Goal: Task Accomplishment & Management: Complete application form

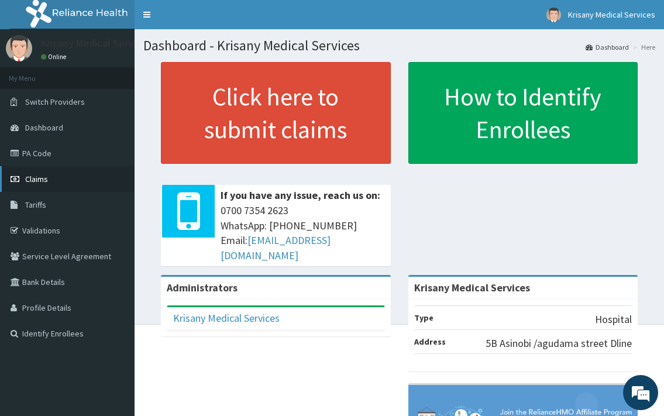
click at [32, 180] on span "Claims" at bounding box center [36, 179] width 23 height 11
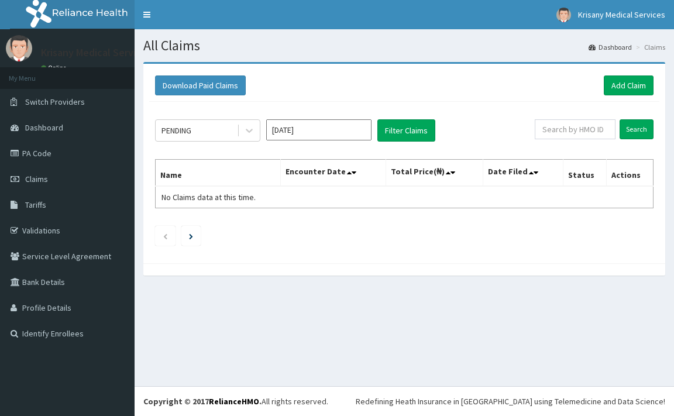
click at [616, 88] on link "Add Claim" at bounding box center [629, 85] width 50 height 20
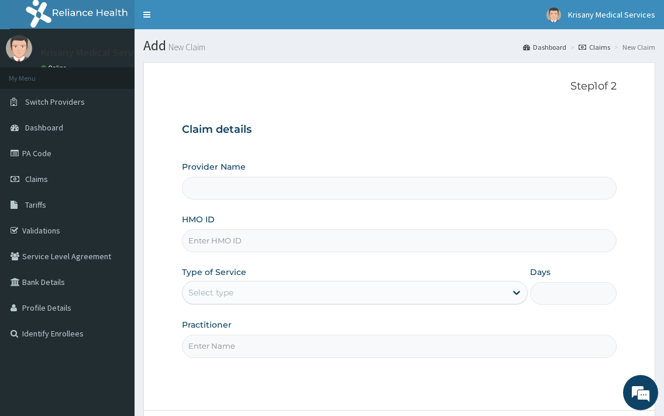
type input "Krisany Medical Services"
click at [213, 246] on input "HMO ID" at bounding box center [399, 240] width 434 height 23
type input "g"
type input "GSV/10290/A"
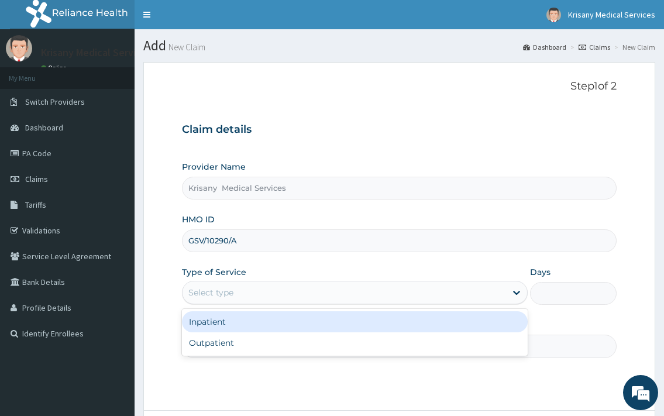
click at [452, 282] on div "Select type" at bounding box center [354, 292] width 345 height 23
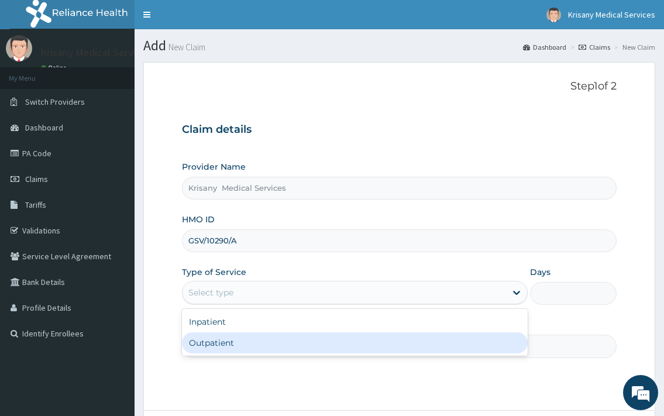
click at [242, 342] on div "Outpatient" at bounding box center [354, 342] width 345 height 21
type input "1"
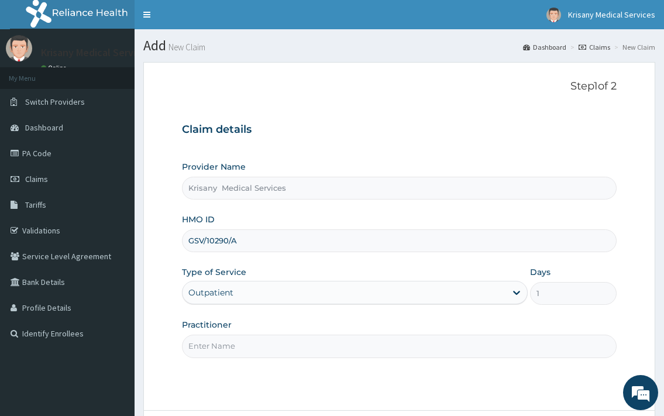
click at [376, 332] on div "Practitioner" at bounding box center [399, 338] width 434 height 39
click at [292, 343] on input "Practitioner" at bounding box center [399, 346] width 434 height 23
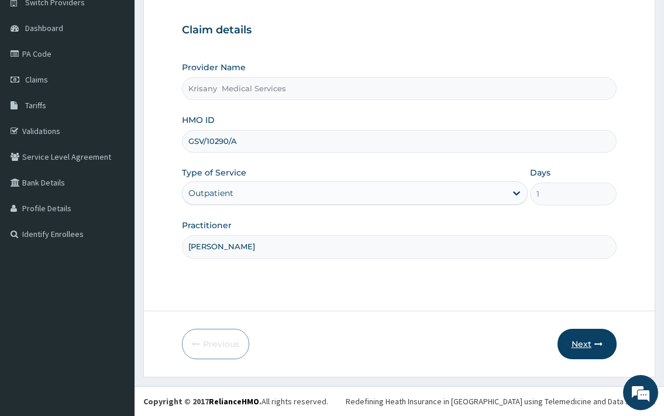
type input "[PERSON_NAME]"
click at [573, 342] on button "Next" at bounding box center [586, 344] width 59 height 30
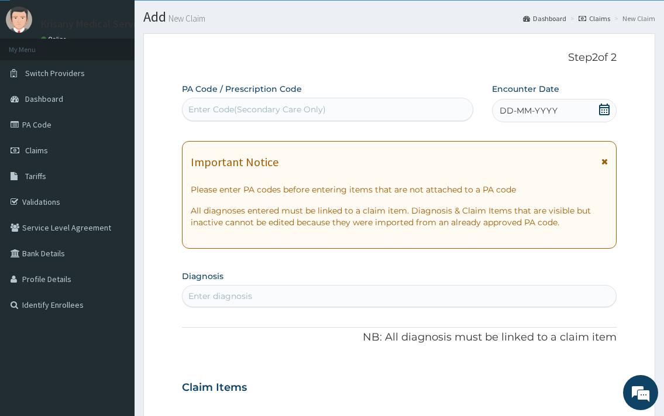
scroll to position [0, 0]
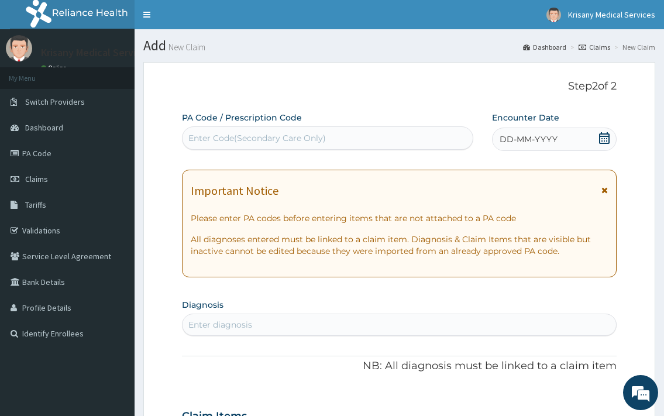
click at [604, 143] on icon at bounding box center [604, 138] width 11 height 12
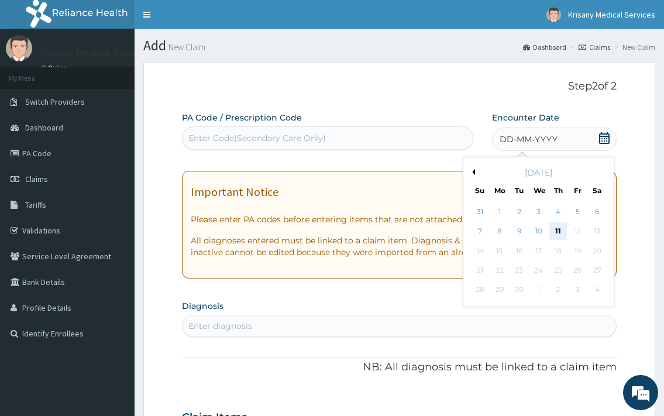
click at [563, 234] on div "11" at bounding box center [558, 232] width 18 height 18
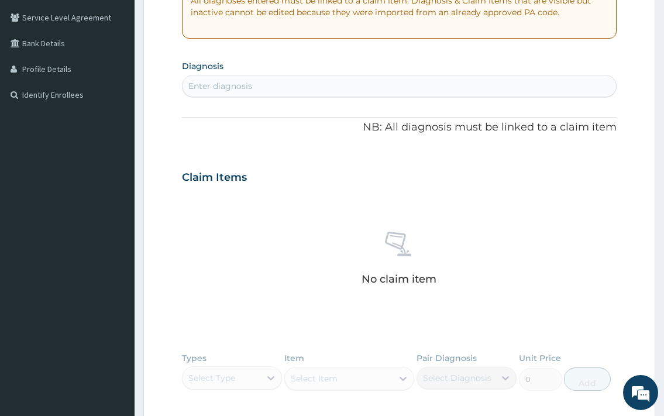
scroll to position [179, 0]
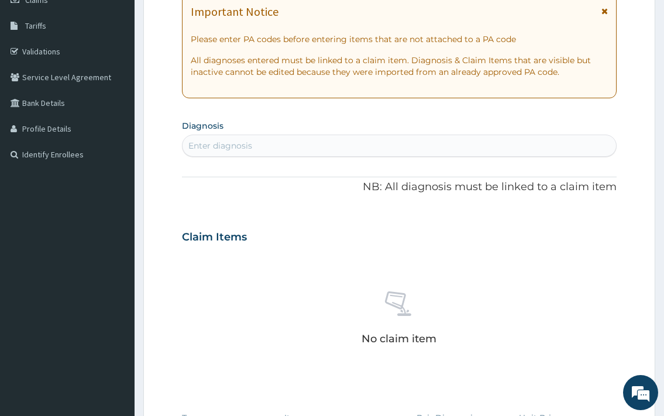
click at [237, 142] on div "Enter diagnosis" at bounding box center [220, 146] width 64 height 12
type input "[PERSON_NAME]"
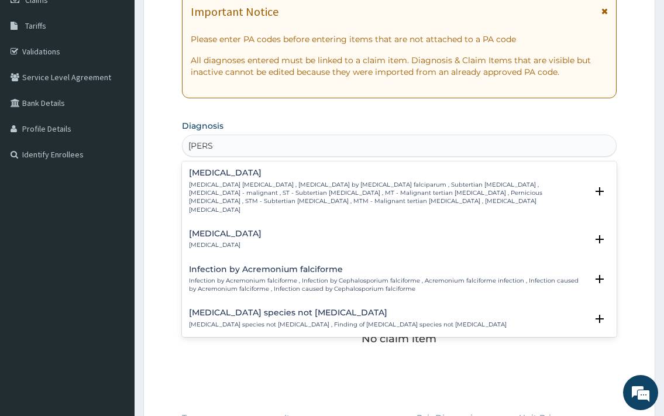
click at [246, 190] on p "[MEDICAL_DATA] [MEDICAL_DATA] , [MEDICAL_DATA] by [MEDICAL_DATA] falciparum , S…" at bounding box center [387, 197] width 397 height 33
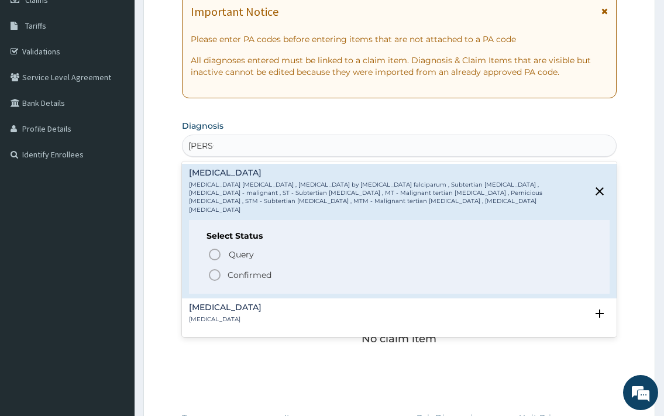
click at [256, 269] on p "Confirmed" at bounding box center [250, 275] width 44 height 12
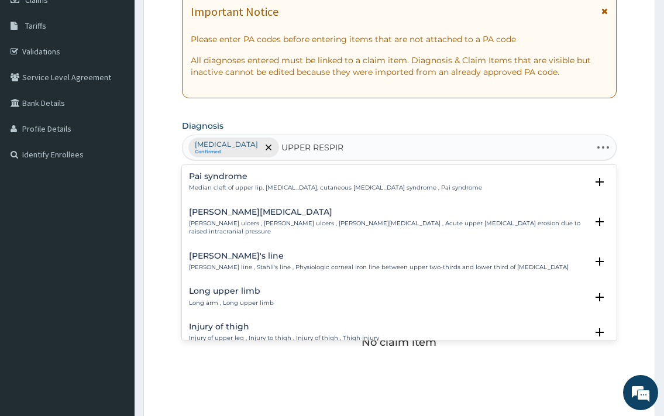
type input "UPPER RESPIRA"
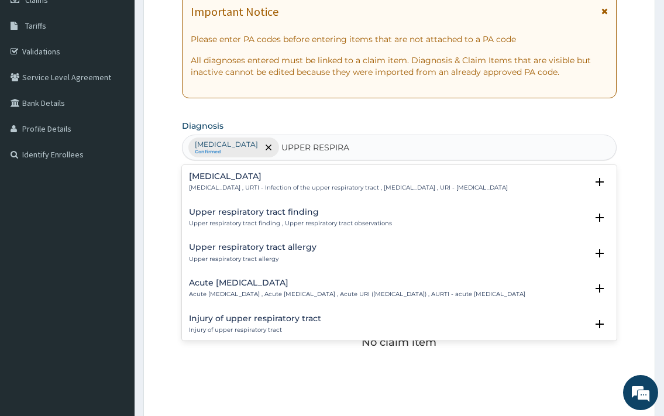
click at [276, 176] on h4 "[MEDICAL_DATA]" at bounding box center [348, 176] width 319 height 9
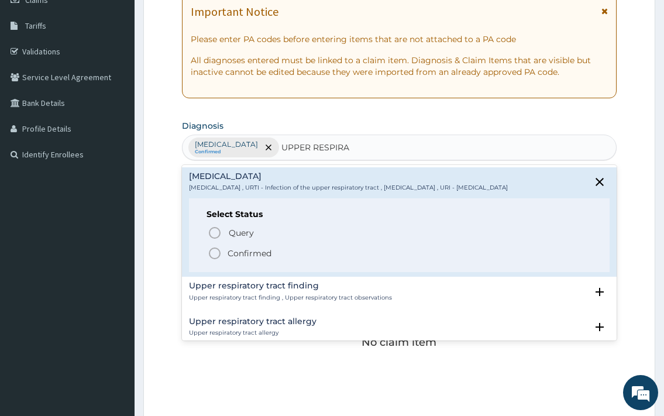
click at [292, 260] on span "Confirmed" at bounding box center [400, 253] width 384 height 14
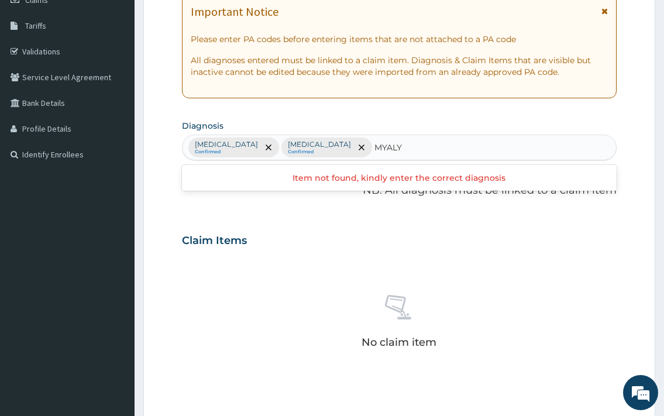
type input "MYAL"
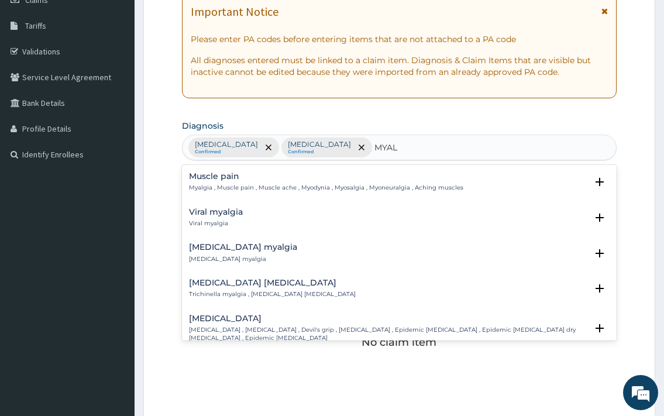
click at [236, 183] on div "Muscle pain Myalgia , Muscle pain , Muscle ache , Myodynia , Myosalgia , Myoneu…" at bounding box center [326, 182] width 274 height 20
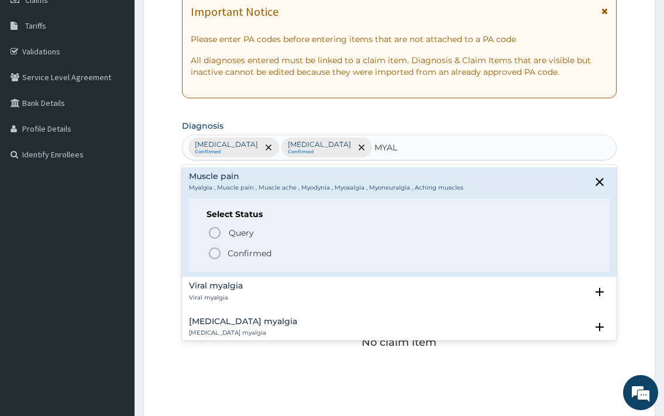
click at [254, 256] on p "Confirmed" at bounding box center [250, 253] width 44 height 12
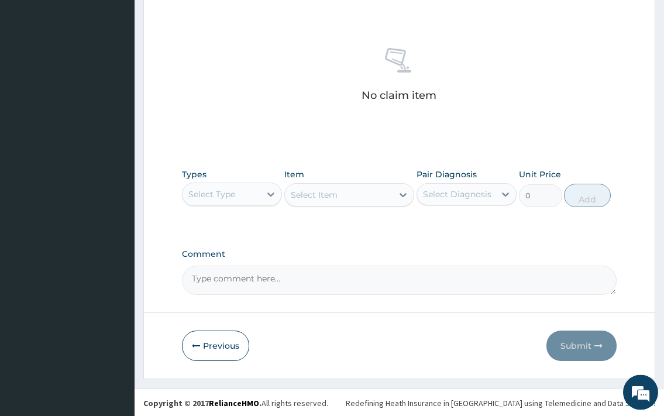
scroll to position [428, 0]
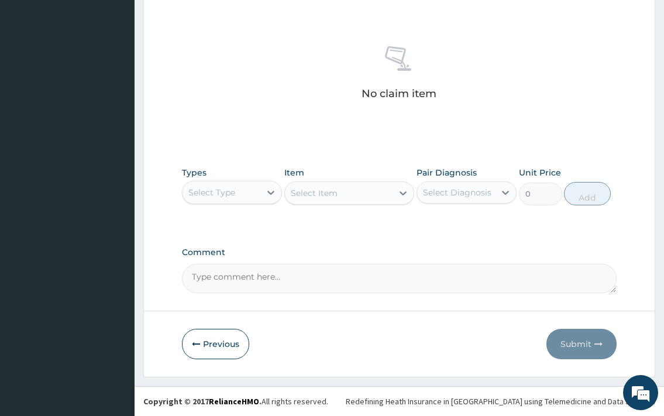
click at [260, 191] on div "Select Type" at bounding box center [221, 192] width 78 height 19
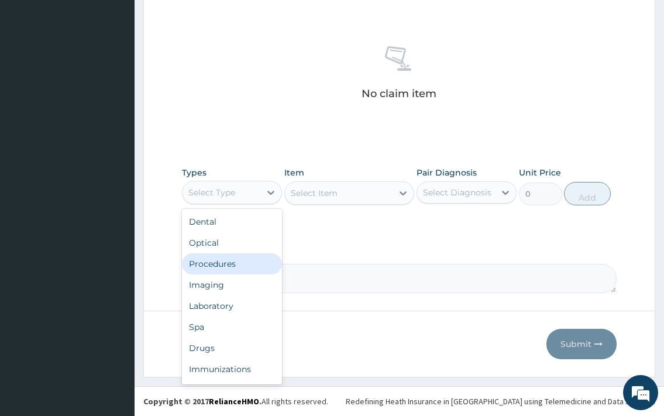
click at [219, 264] on div "Procedures" at bounding box center [232, 263] width 100 height 21
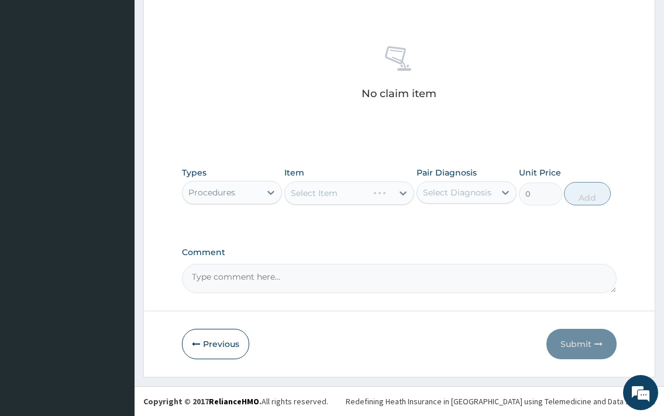
click at [366, 195] on div "Select Item" at bounding box center [349, 192] width 130 height 23
click at [359, 201] on div "Select Item" at bounding box center [349, 192] width 130 height 23
click at [328, 199] on div "Select Item" at bounding box center [339, 193] width 108 height 19
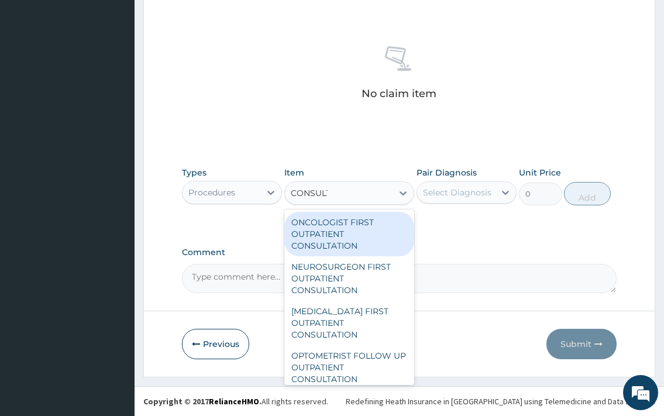
type input "CONSULTA"
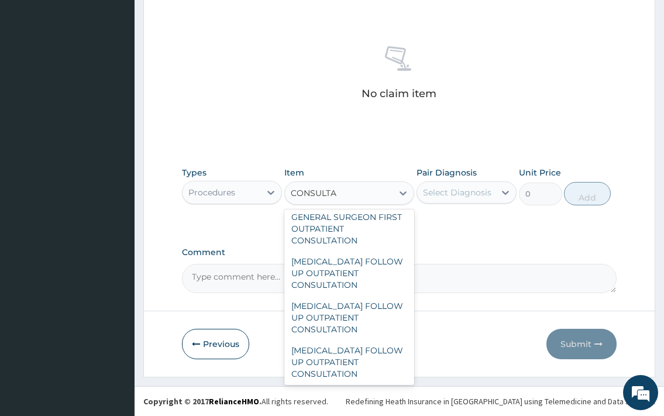
scroll to position [1642, 0]
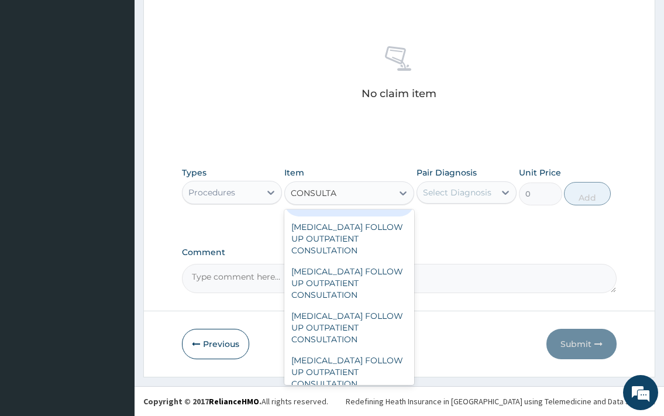
click at [360, 216] on div "GENERAL SURGEON FIRST OUTPATIENT CONSULTATION" at bounding box center [349, 194] width 130 height 44
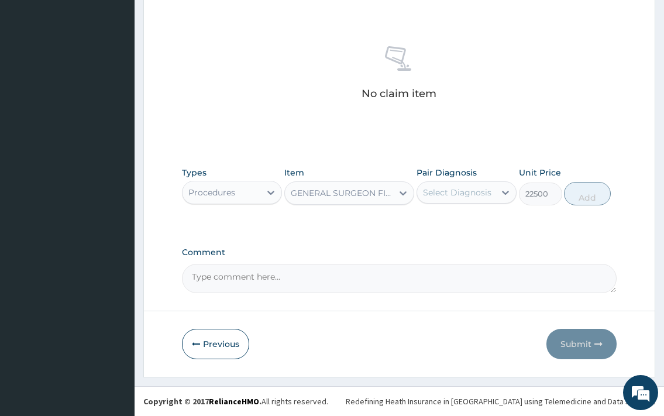
type input "22500"
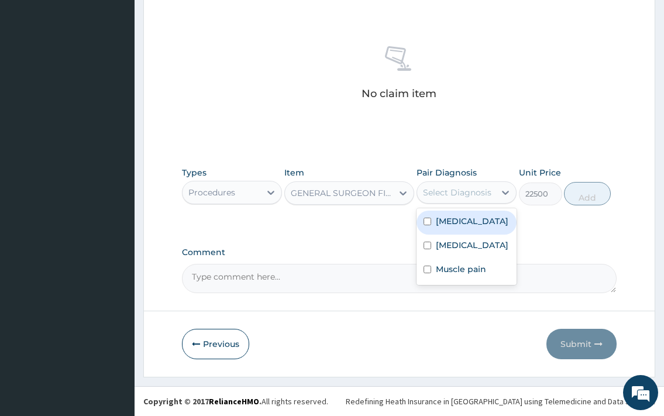
click at [471, 194] on div "Select Diagnosis" at bounding box center [457, 193] width 68 height 12
click at [342, 192] on div "GENERAL SURGEON FIRST OUTPATIENT CONSULTATION" at bounding box center [343, 193] width 104 height 12
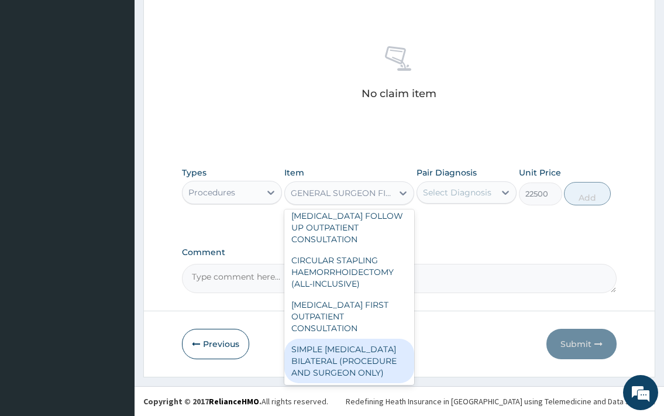
scroll to position [6666, 0]
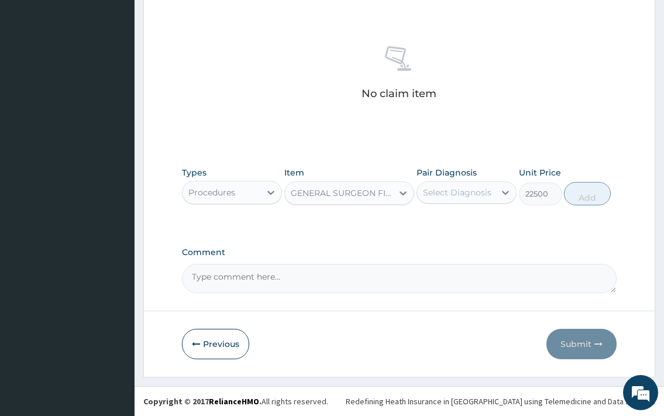
click at [367, 190] on div "GENERAL SURGEON FIRST OUTPATIENT CONSULTATION" at bounding box center [343, 193] width 104 height 12
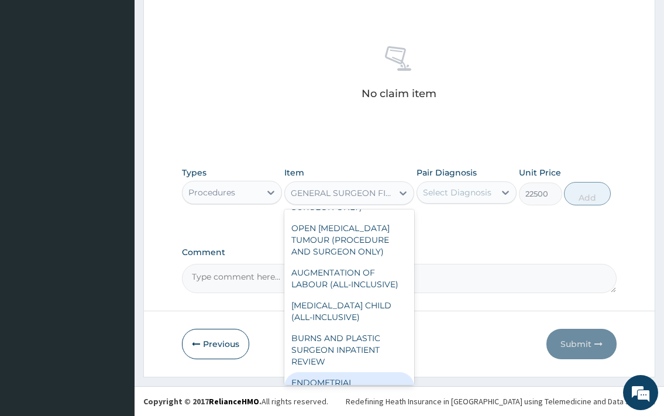
scroll to position [8498, 0]
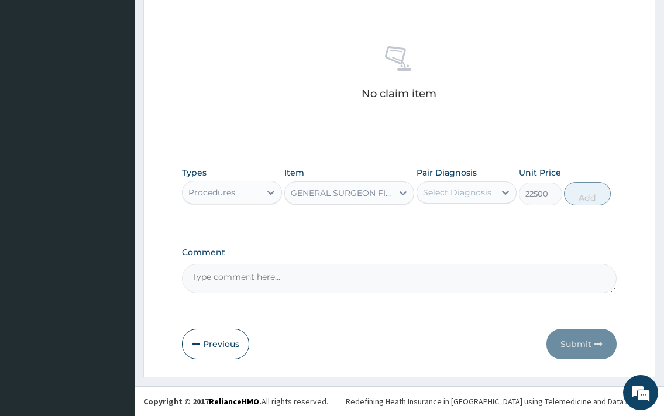
click at [376, 198] on div "GENERAL SURGEON FIRST OUTPATIENT CONSULTATION" at bounding box center [343, 193] width 104 height 12
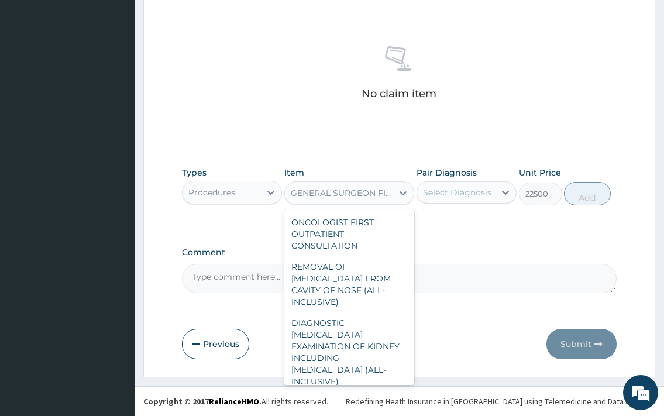
click at [388, 195] on div "GENERAL SURGEON FIRST OUTPATIENT CONSULTATION" at bounding box center [343, 193] width 104 height 12
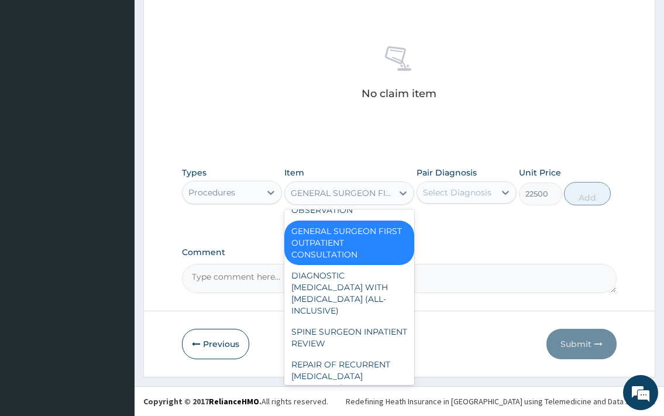
click at [355, 265] on div "GENERAL SURGEON FIRST OUTPATIENT CONSULTATION" at bounding box center [349, 243] width 130 height 44
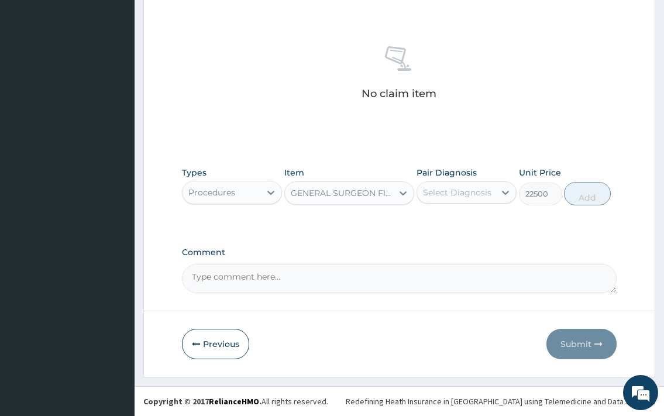
click at [363, 184] on div "GENERAL SURGEON FIRST OUTPATIENT CONSULTATION" at bounding box center [339, 193] width 108 height 19
click at [360, 198] on div "GENERAL SURGEON FIRST OUTPATIENT CONSULTATION" at bounding box center [343, 193] width 104 height 12
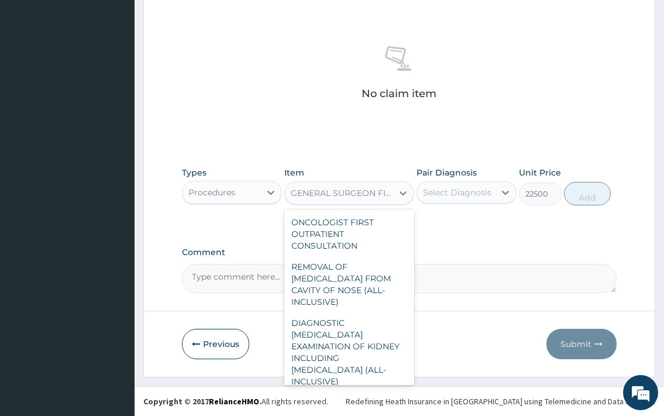
click at [360, 198] on div "GENERAL SURGEON FIRST OUTPATIENT CONSULTATION" at bounding box center [343, 193] width 104 height 12
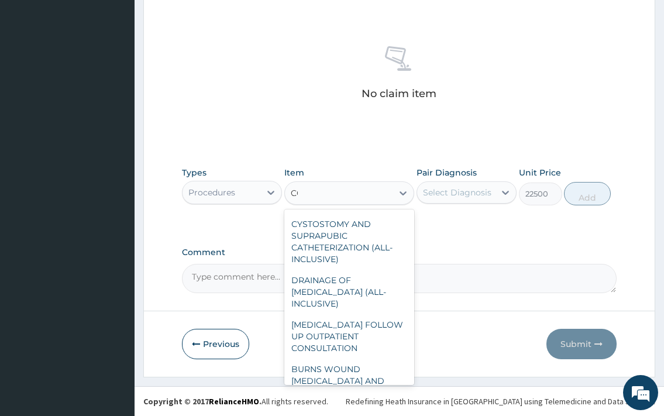
type input "CONSUL"
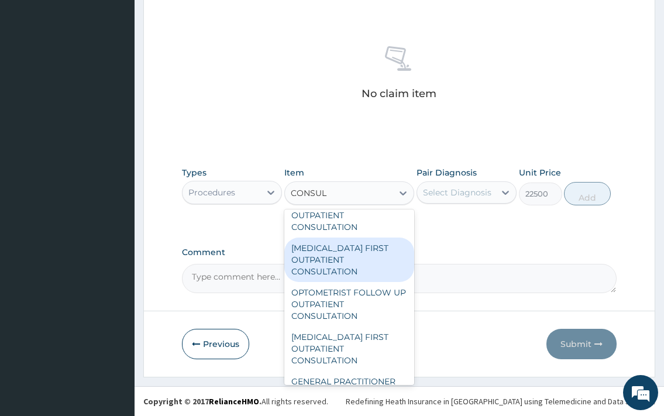
scroll to position [126, 0]
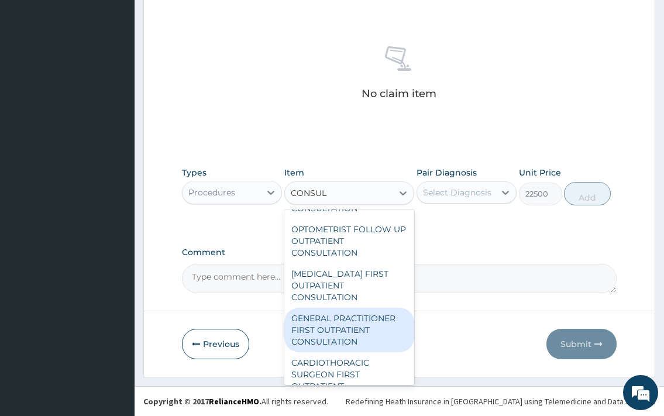
click at [368, 317] on div "GENERAL PRACTITIONER FIRST OUTPATIENT CONSULTATION" at bounding box center [349, 330] width 130 height 44
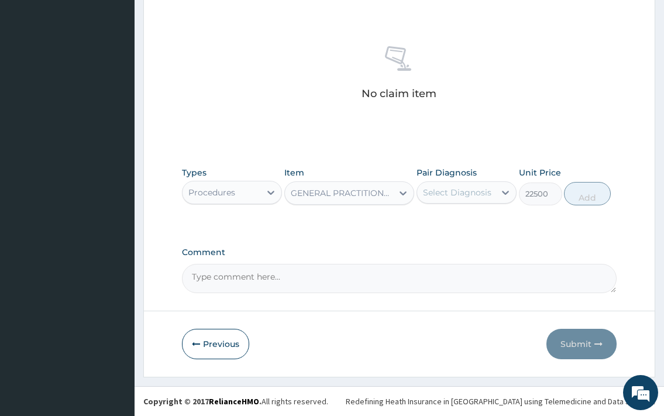
type input "3750"
click at [332, 345] on div "Previous Submit" at bounding box center [399, 344] width 434 height 30
click at [352, 336] on div "Previous Submit" at bounding box center [399, 344] width 434 height 30
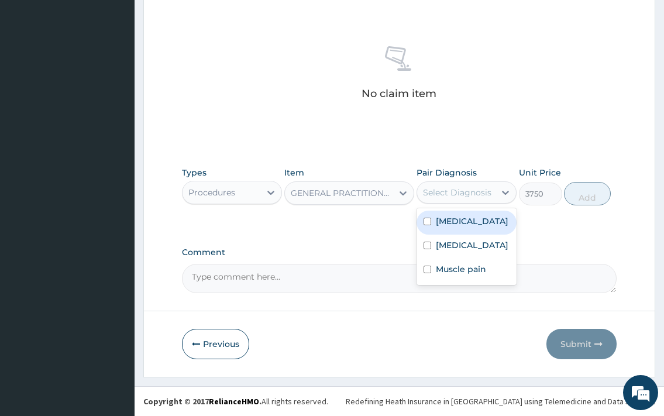
click at [461, 195] on div "Select Diagnosis" at bounding box center [457, 193] width 68 height 12
click at [461, 227] on label "[MEDICAL_DATA]" at bounding box center [472, 221] width 73 height 12
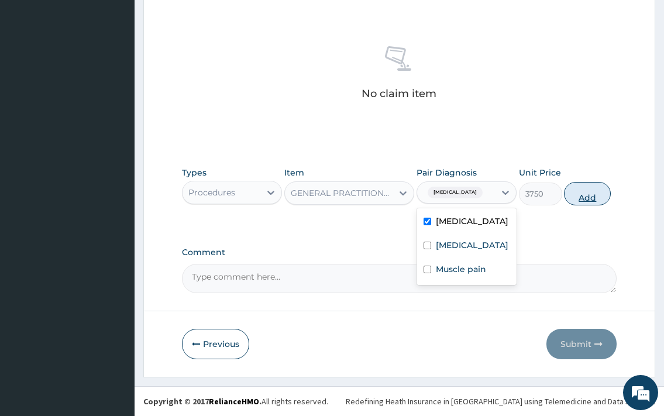
checkbox input "true"
click at [580, 197] on button "Add" at bounding box center [587, 193] width 47 height 23
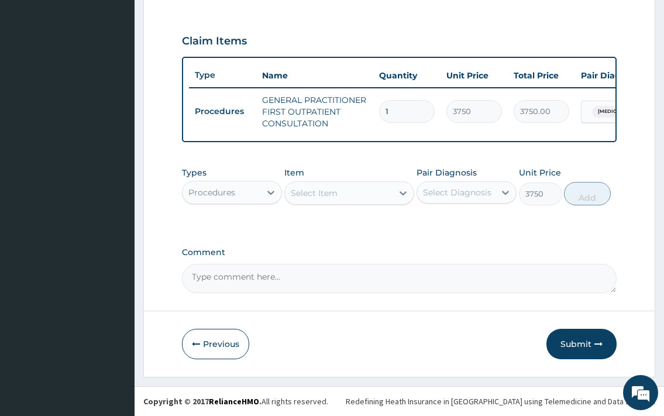
type input "0"
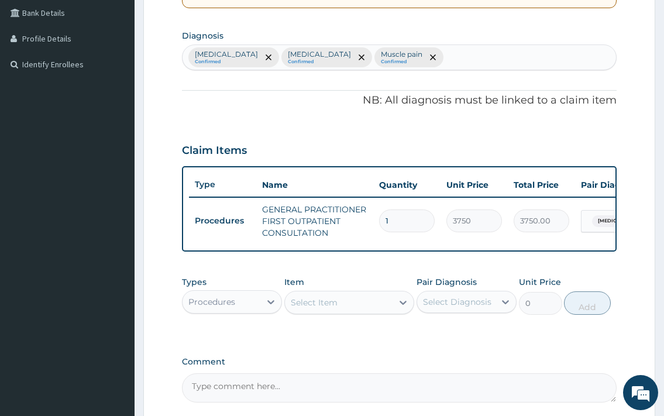
click at [237, 311] on div "Procedures" at bounding box center [221, 301] width 78 height 19
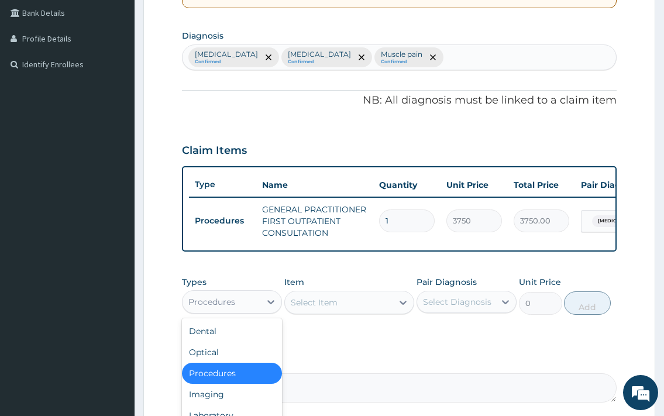
scroll to position [388, 0]
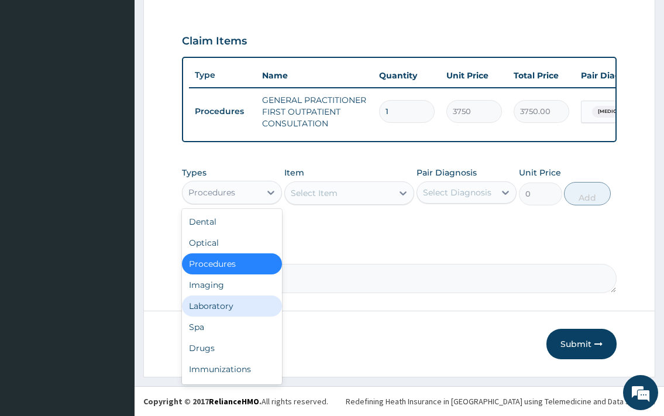
click at [217, 305] on div "Laboratory" at bounding box center [232, 305] width 100 height 21
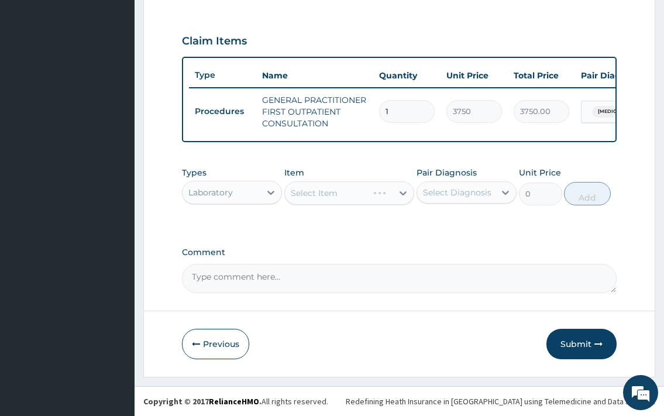
click at [350, 196] on div "Select Item" at bounding box center [349, 192] width 130 height 23
click at [350, 196] on div "Select Item" at bounding box center [339, 193] width 108 height 19
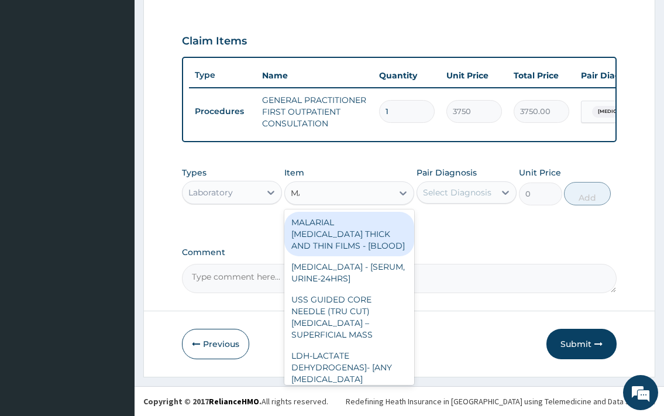
type input "MALA"
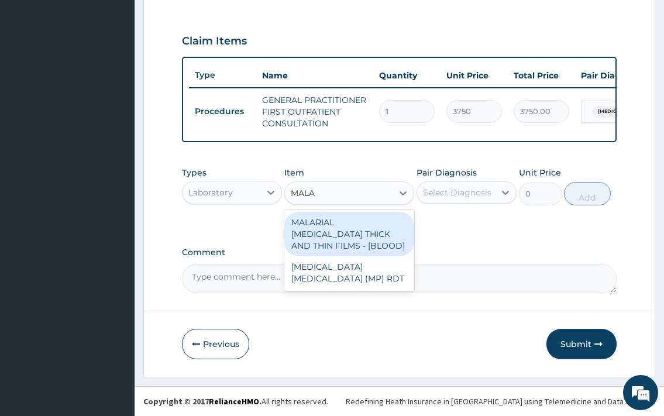
click at [388, 235] on div "MALARIAL [MEDICAL_DATA] THICK AND THIN FILMS - [BLOOD]" at bounding box center [349, 234] width 130 height 44
type input "2187.5"
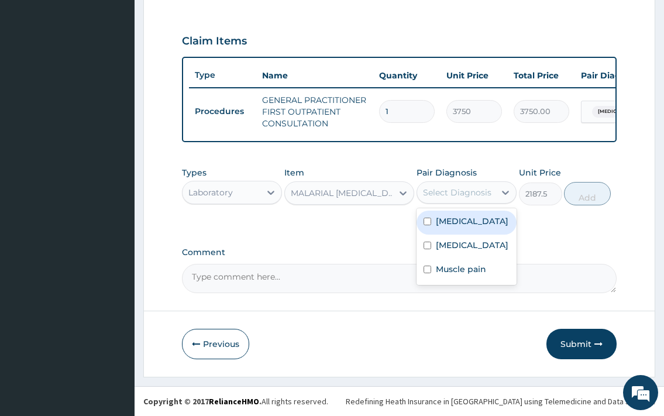
click at [462, 185] on div "Select Diagnosis" at bounding box center [456, 192] width 78 height 19
click at [461, 225] on label "[MEDICAL_DATA]" at bounding box center [472, 221] width 73 height 12
checkbox input "true"
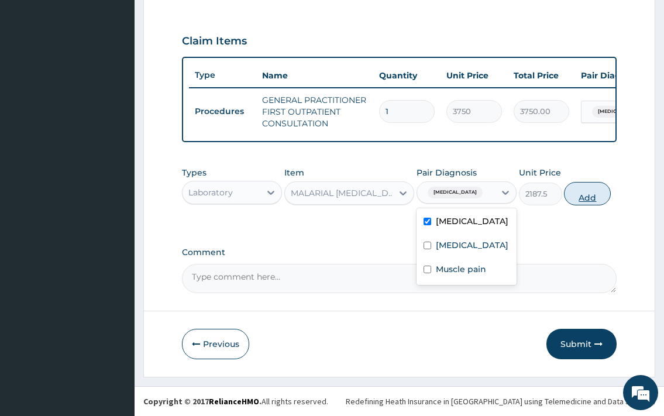
click at [604, 200] on button "Add" at bounding box center [587, 193] width 47 height 23
type input "0"
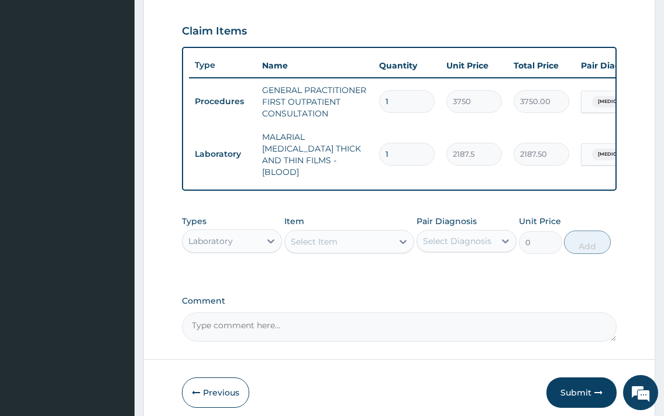
click at [367, 236] on div "Select Item" at bounding box center [339, 241] width 108 height 19
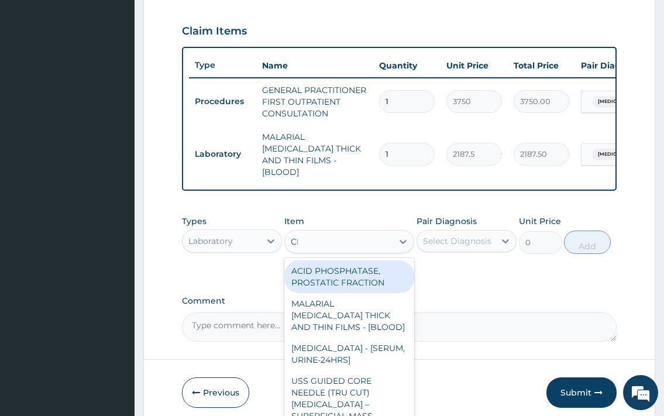
type input "CBC"
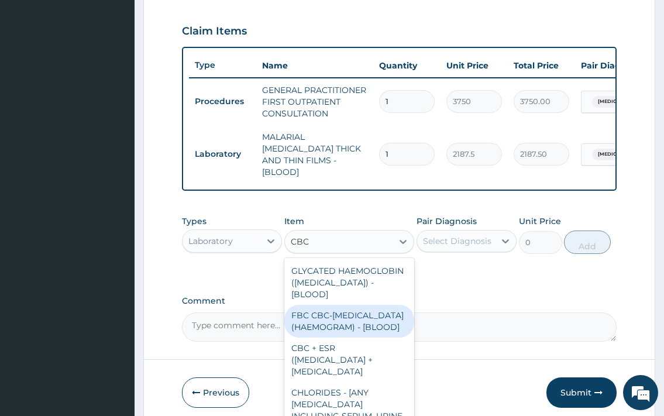
click at [351, 335] on div "FBC CBC-[MEDICAL_DATA] (HAEMOGRAM) - [BLOOD]" at bounding box center [349, 321] width 130 height 33
type input "5000"
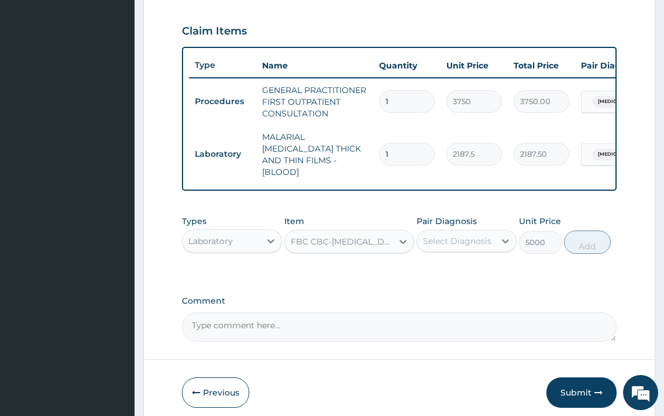
drag, startPoint x: 517, startPoint y: 220, endPoint x: 500, endPoint y: 240, distance: 27.0
click at [517, 225] on div "Types Laboratory Item FBC CBC-[MEDICAL_DATA] (HAEMOGRAM) - [BLOOD] Pair Diagnos…" at bounding box center [399, 234] width 434 height 50
click at [499, 240] on div at bounding box center [505, 240] width 21 height 21
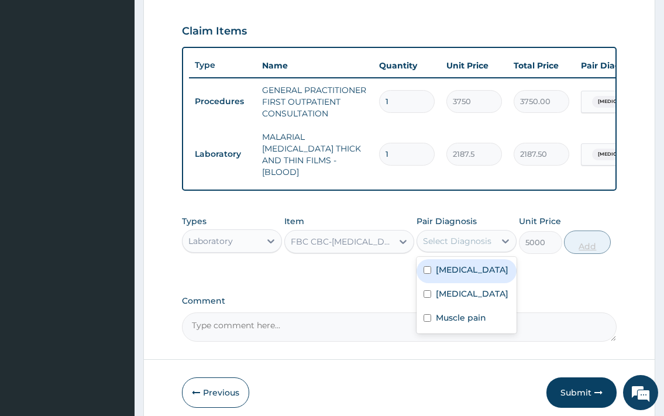
drag, startPoint x: 475, startPoint y: 279, endPoint x: 573, endPoint y: 242, distance: 104.9
click at [476, 275] on label "[MEDICAL_DATA]" at bounding box center [472, 270] width 73 height 12
checkbox input "true"
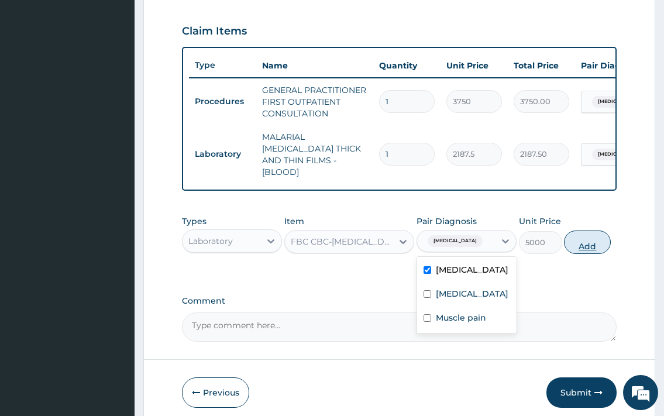
click at [574, 242] on button "Add" at bounding box center [587, 241] width 47 height 23
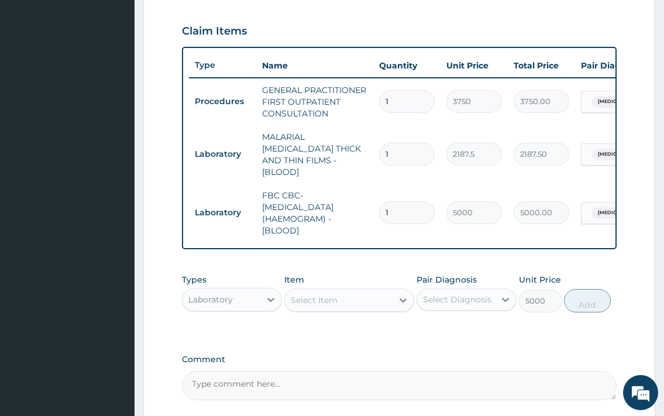
type input "0"
click at [343, 288] on div "Select Item" at bounding box center [349, 299] width 130 height 23
type input "D"
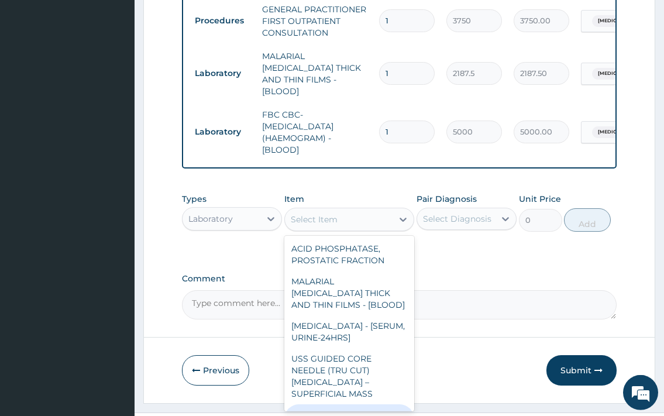
scroll to position [494, 0]
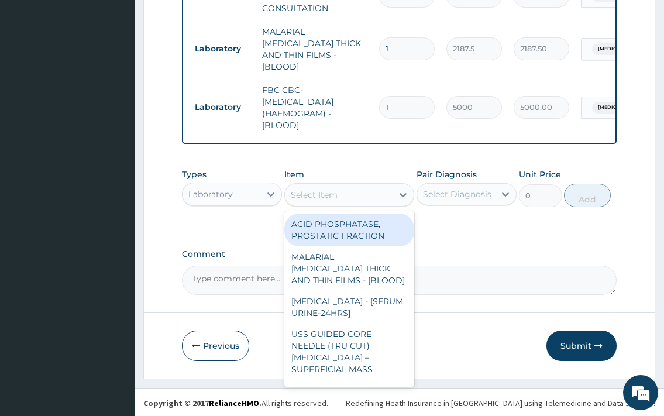
click at [244, 197] on div "Laboratory" at bounding box center [221, 194] width 78 height 19
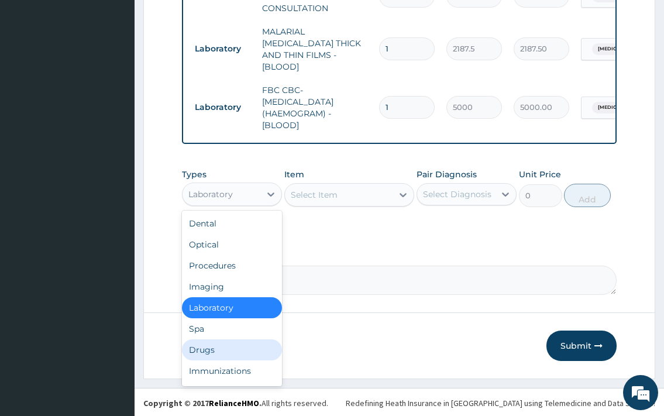
click at [211, 339] on div "Drugs" at bounding box center [232, 349] width 100 height 21
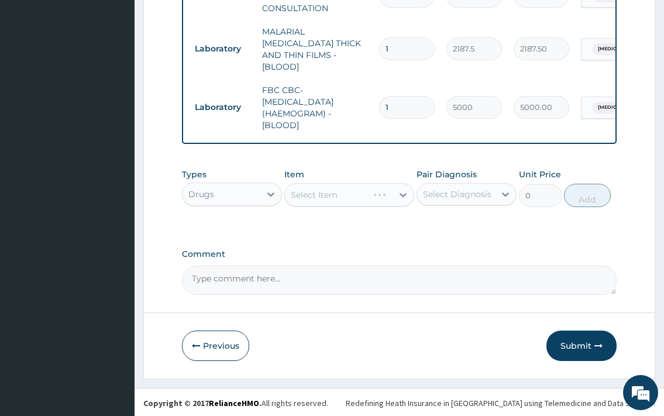
click at [340, 202] on div "Select Item" at bounding box center [349, 194] width 130 height 23
click at [339, 191] on div "Select Item" at bounding box center [339, 194] width 108 height 19
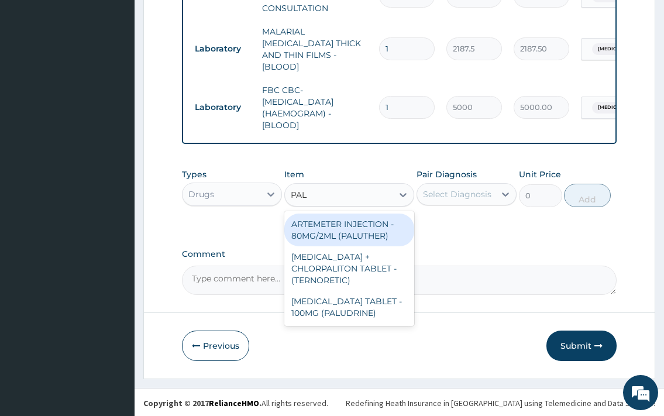
type input "PALU"
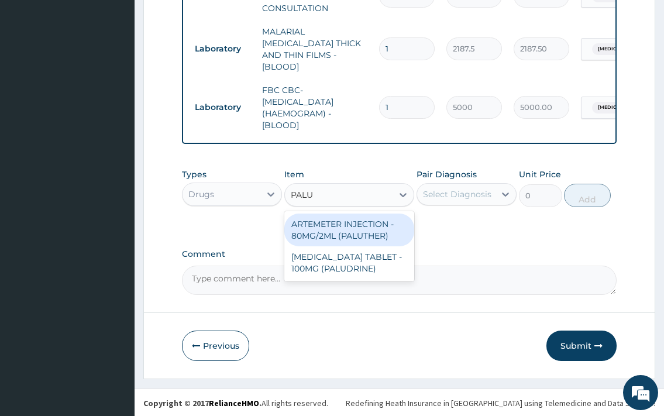
click at [366, 233] on div "ARTEMETER INJECTION - 80MG/2ML (PALUTHER)" at bounding box center [349, 229] width 130 height 33
type input "700"
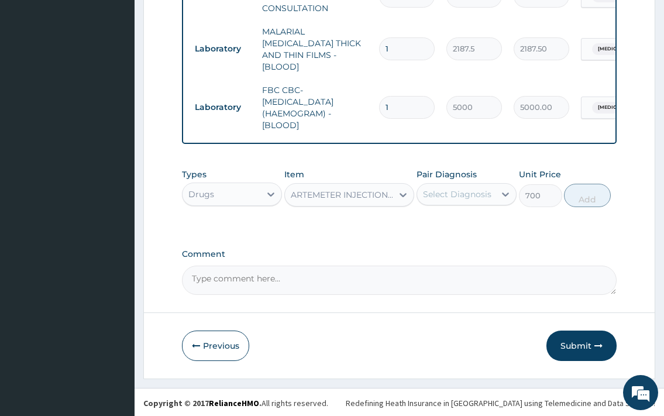
click at [491, 197] on div "Select Diagnosis" at bounding box center [456, 194] width 78 height 19
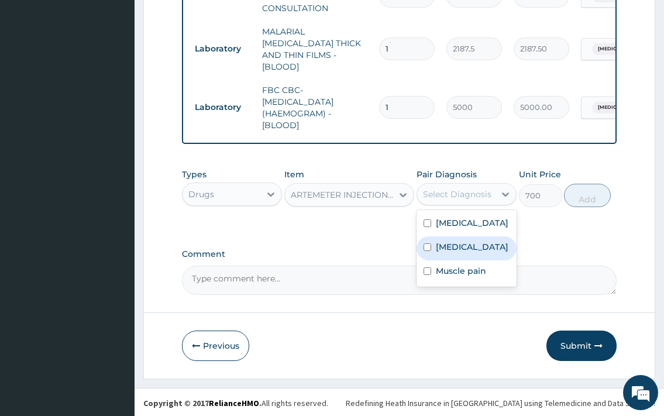
drag, startPoint x: 467, startPoint y: 231, endPoint x: 512, endPoint y: 220, distance: 46.4
click at [467, 229] on label "[MEDICAL_DATA]" at bounding box center [472, 223] width 73 height 12
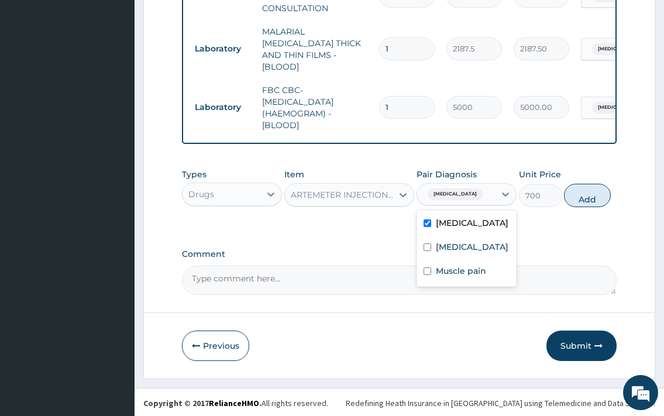
checkbox input "true"
click at [587, 194] on button "Add" at bounding box center [587, 195] width 47 height 23
type input "0"
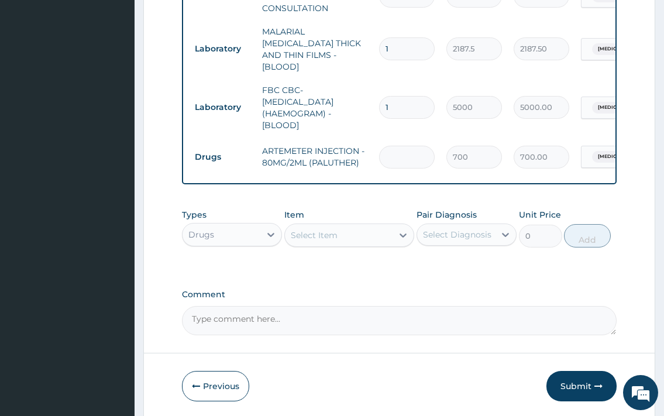
type input "0.00"
type input "2"
type input "1400.00"
type input "2"
click at [306, 236] on div "Select Item" at bounding box center [314, 235] width 47 height 12
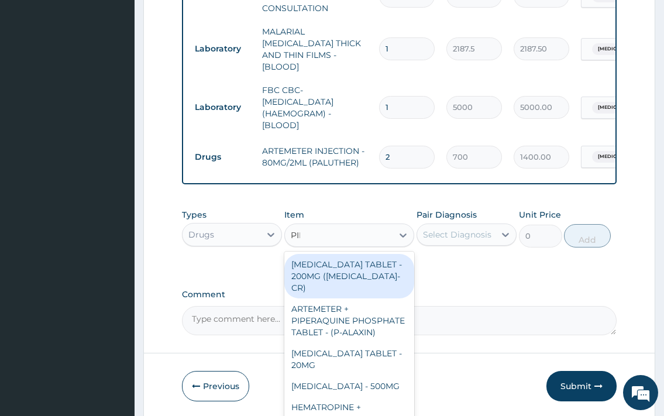
type input "PIRI"
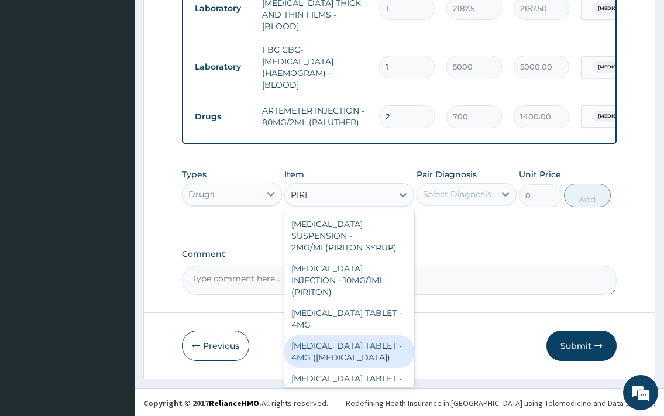
scroll to position [0, 0]
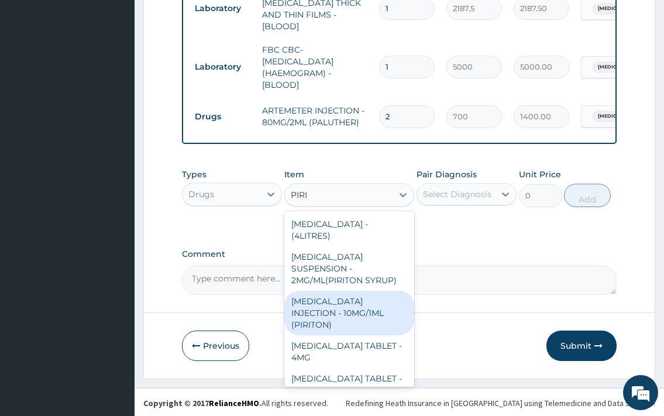
click at [364, 322] on div "[MEDICAL_DATA] INJECTION - 10MG/1ML (PIRITON)" at bounding box center [349, 313] width 130 height 44
type input "364"
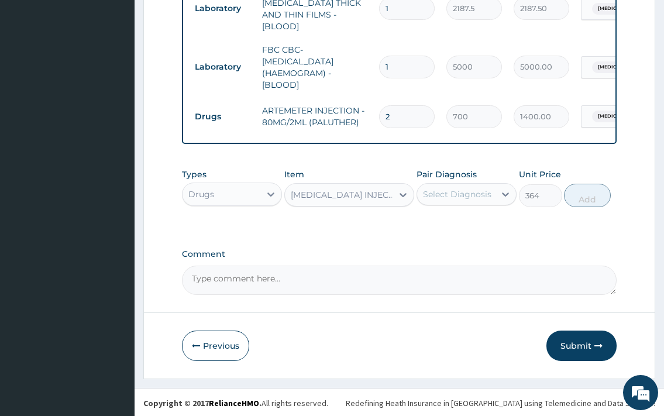
click at [471, 189] on div "Select Diagnosis" at bounding box center [457, 194] width 68 height 12
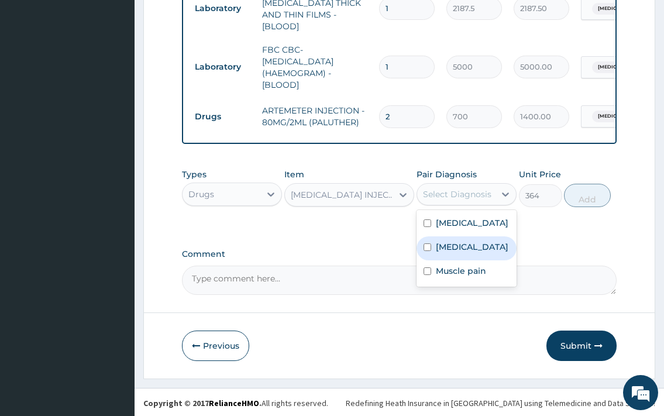
click at [463, 253] on label "[MEDICAL_DATA]" at bounding box center [472, 247] width 73 height 12
checkbox input "true"
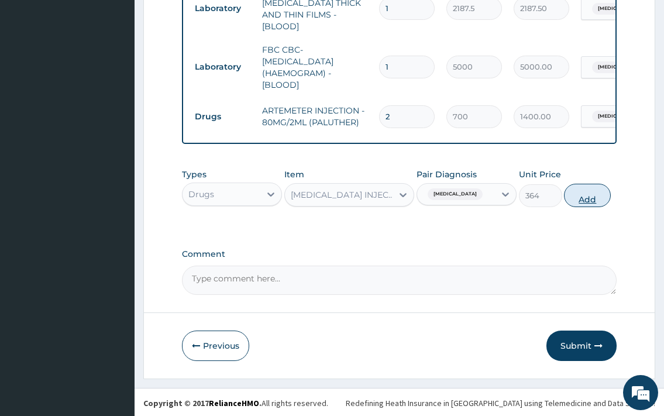
click at [590, 198] on button "Add" at bounding box center [587, 195] width 47 height 23
type input "0"
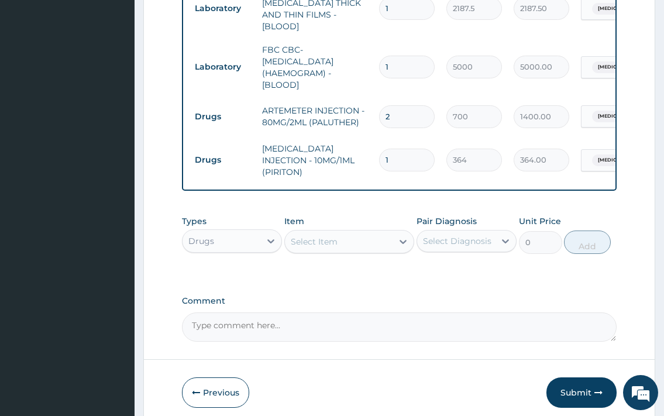
click at [336, 240] on div "Select Item" at bounding box center [314, 242] width 47 height 12
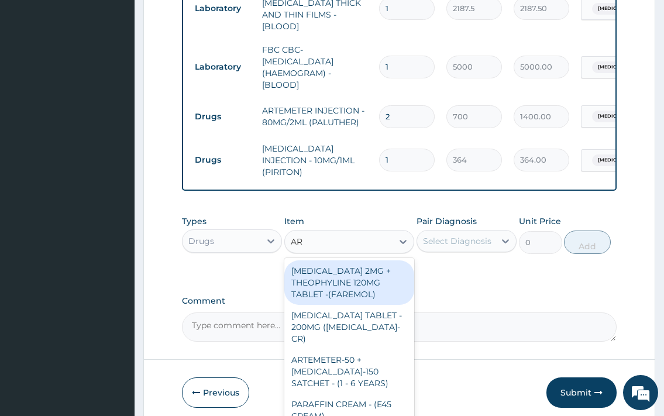
type input "ART"
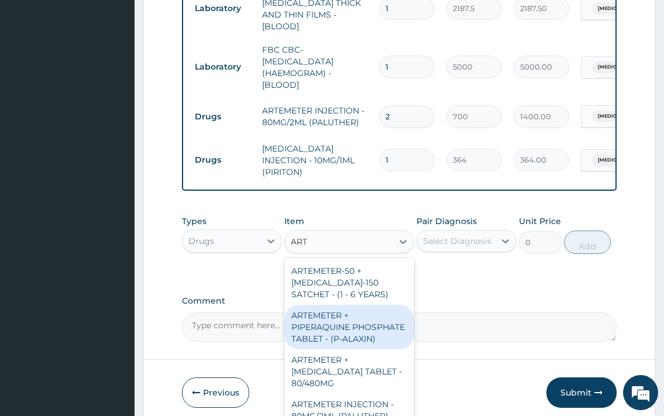
scroll to position [581, 0]
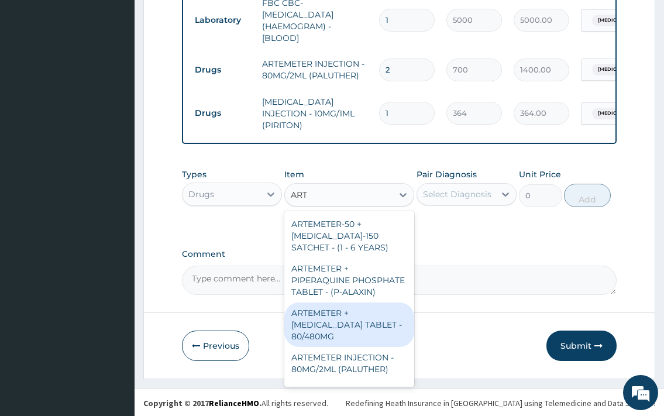
click at [370, 336] on div "ARTEMETER + [MEDICAL_DATA] TABLET - 80/480MG" at bounding box center [349, 324] width 130 height 44
type input "364"
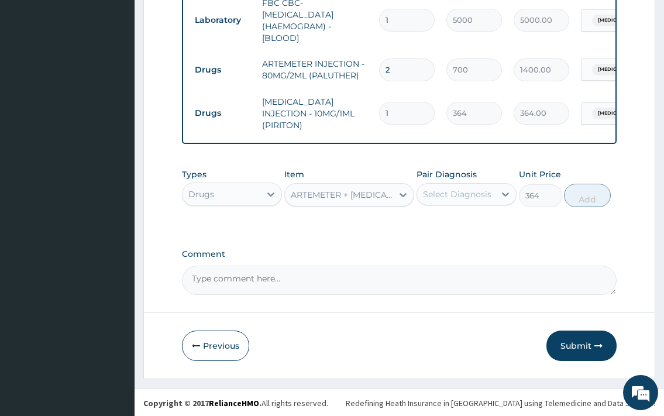
click at [457, 203] on div "Select Diagnosis" at bounding box center [466, 194] width 100 height 22
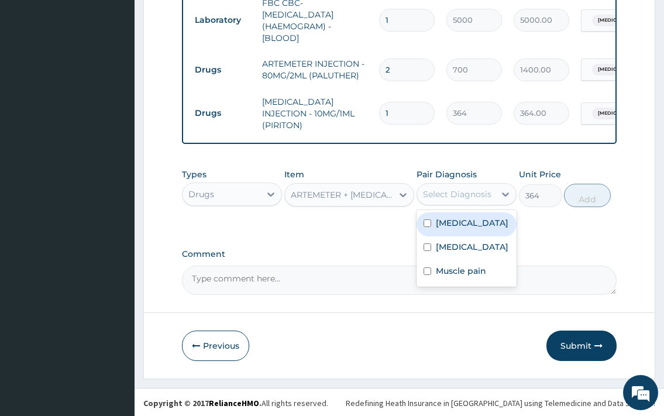
click at [471, 229] on label "[MEDICAL_DATA]" at bounding box center [472, 223] width 73 height 12
checkbox input "true"
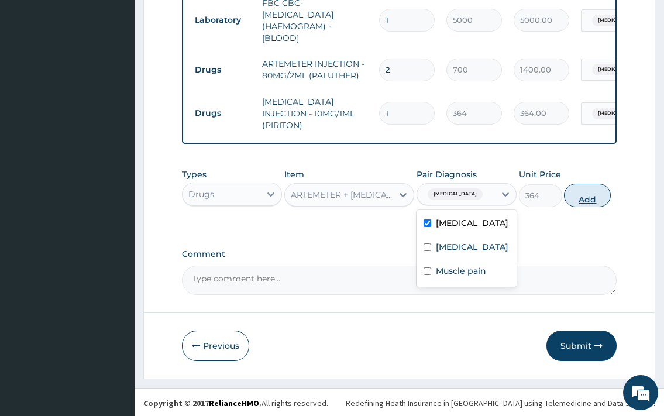
click at [581, 197] on button "Add" at bounding box center [587, 195] width 47 height 23
type input "0"
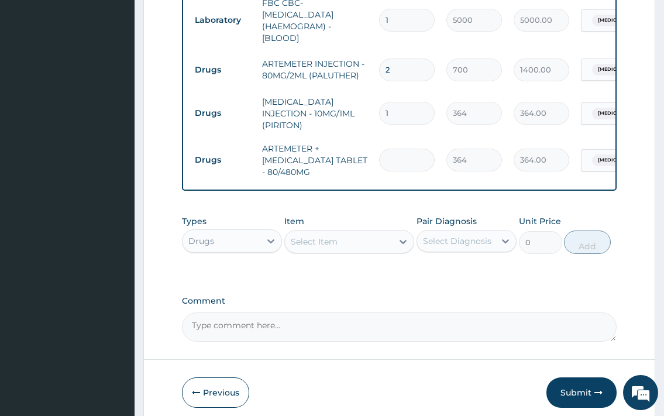
type input "0.00"
type input "6"
type input "2184.00"
type input "6"
click at [364, 241] on div "Select Item" at bounding box center [339, 241] width 108 height 19
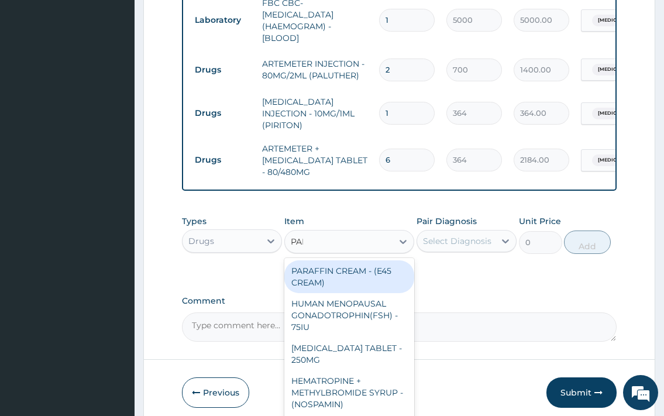
type input "PARA"
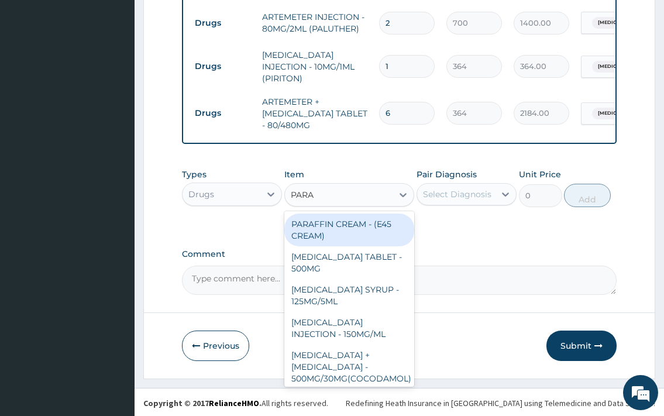
scroll to position [0, 0]
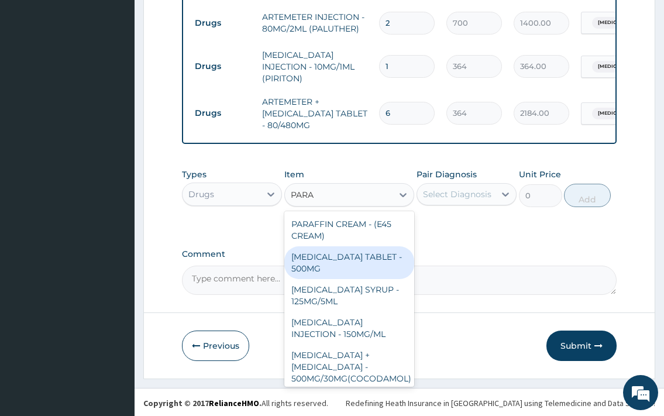
click at [360, 261] on div "[MEDICAL_DATA] TABLET - 500MG" at bounding box center [349, 262] width 130 height 33
type input "33.599999999999994"
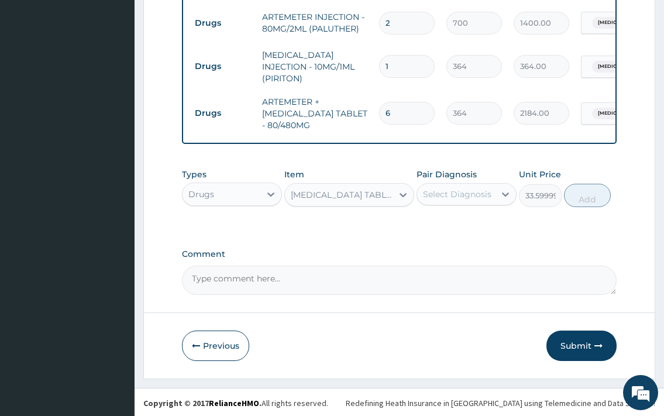
click at [464, 196] on div "Select Diagnosis" at bounding box center [457, 194] width 68 height 12
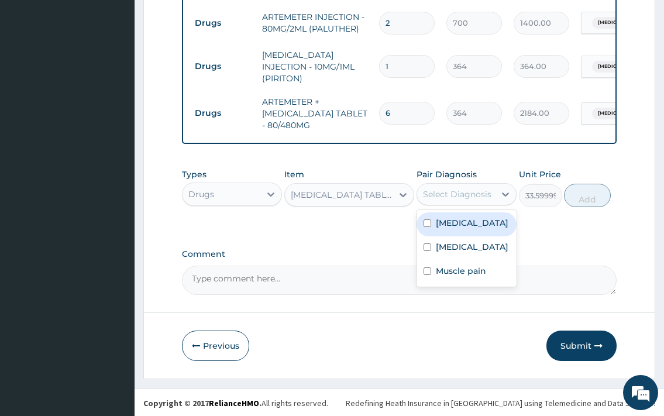
click at [465, 228] on label "[MEDICAL_DATA]" at bounding box center [472, 223] width 73 height 12
checkbox input "true"
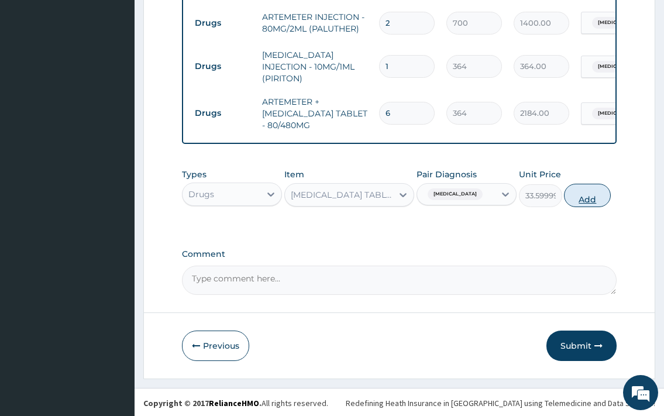
click at [582, 203] on button "Add" at bounding box center [587, 195] width 47 height 23
type input "0"
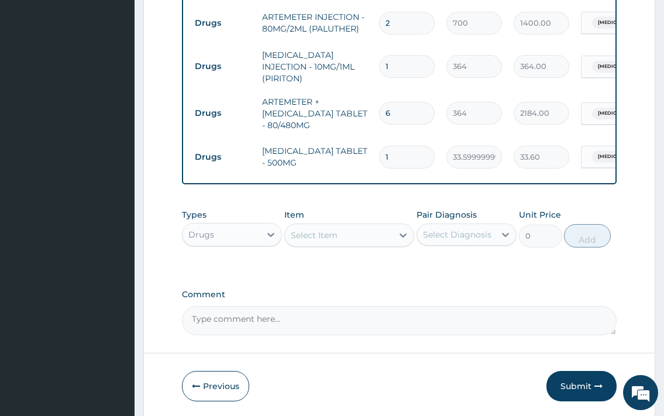
type input "18"
type input "604.80"
type input "18"
click at [352, 230] on div "Select Item" at bounding box center [339, 235] width 108 height 19
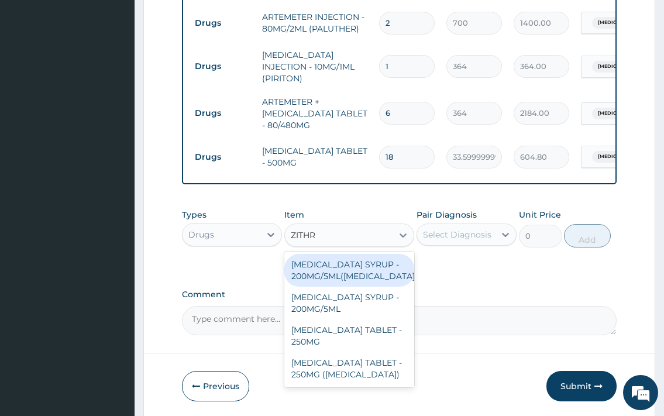
type input "ZITHRO"
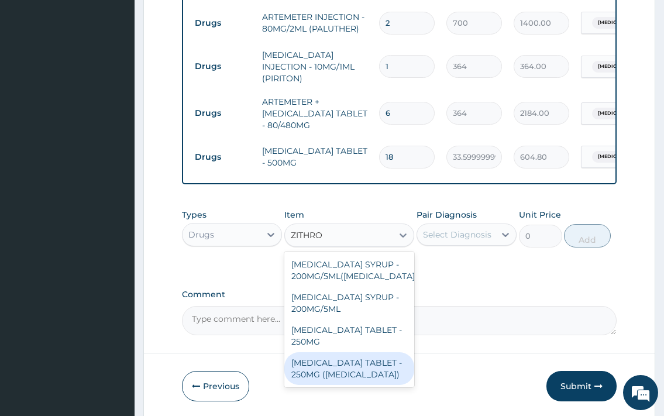
click at [368, 374] on div "[MEDICAL_DATA] TABLET - 250MG ([MEDICAL_DATA])" at bounding box center [349, 368] width 130 height 33
type input "1959.9999999999998"
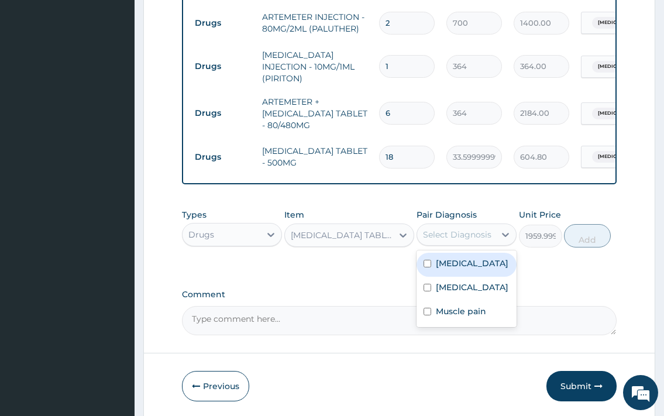
click at [477, 238] on div "Select Diagnosis" at bounding box center [457, 235] width 68 height 12
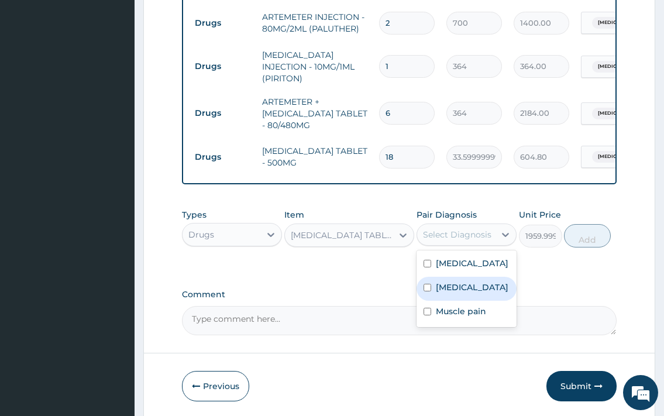
drag, startPoint x: 478, startPoint y: 309, endPoint x: 517, endPoint y: 265, distance: 59.3
click at [478, 293] on label "[MEDICAL_DATA]" at bounding box center [472, 287] width 73 height 12
checkbox input "true"
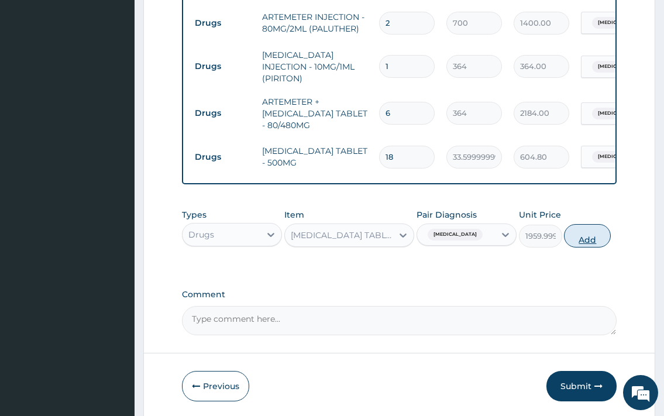
click at [597, 237] on button "Add" at bounding box center [587, 235] width 47 height 23
type input "0"
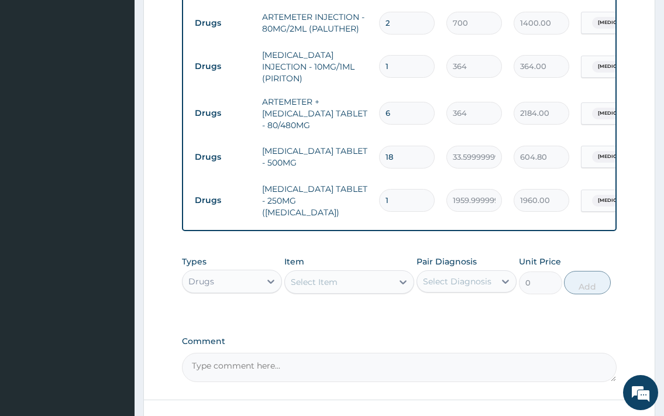
type input "10"
type input "19600.00"
type input "10"
click at [366, 276] on div "Select Item" at bounding box center [339, 282] width 108 height 19
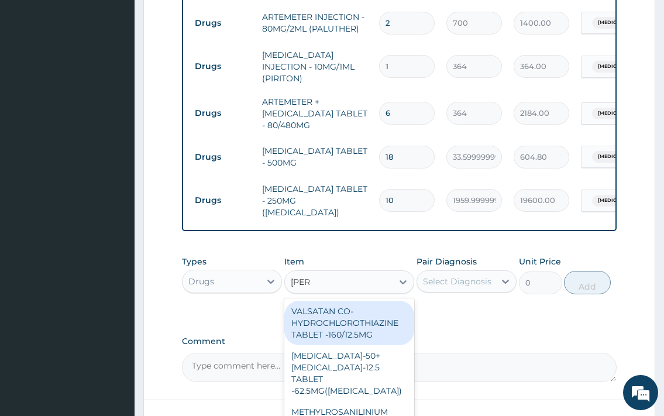
type input "LORAT"
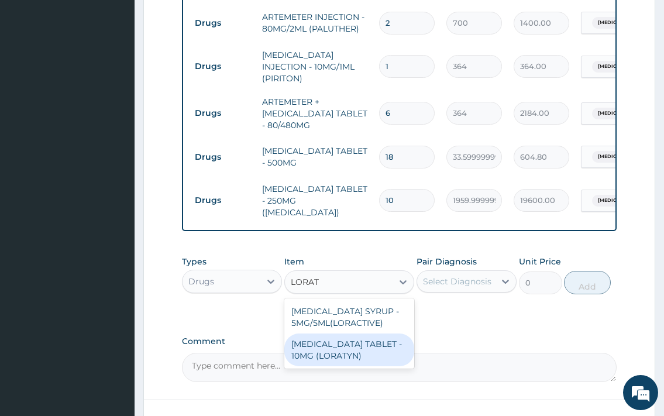
click at [368, 337] on div "[MEDICAL_DATA] TABLET - 10MG (LORATYN)" at bounding box center [349, 349] width 130 height 33
type input "98"
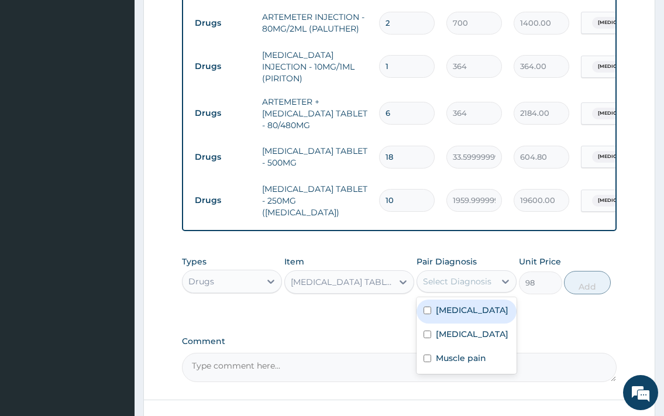
click at [463, 272] on div "Select Diagnosis" at bounding box center [456, 281] width 78 height 19
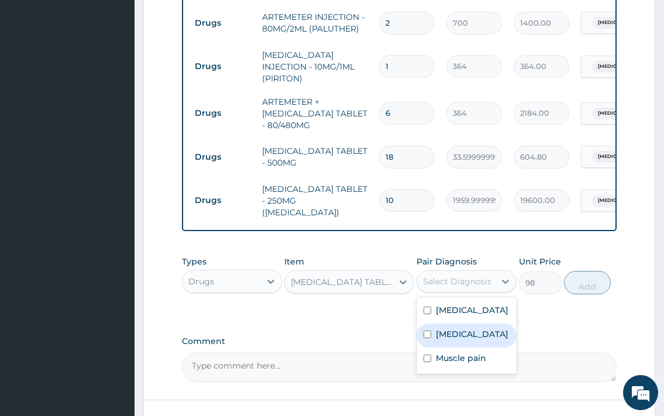
drag, startPoint x: 480, startPoint y: 342, endPoint x: 582, endPoint y: 295, distance: 112.3
click at [481, 340] on label "[MEDICAL_DATA]" at bounding box center [472, 334] width 73 height 12
checkbox input "true"
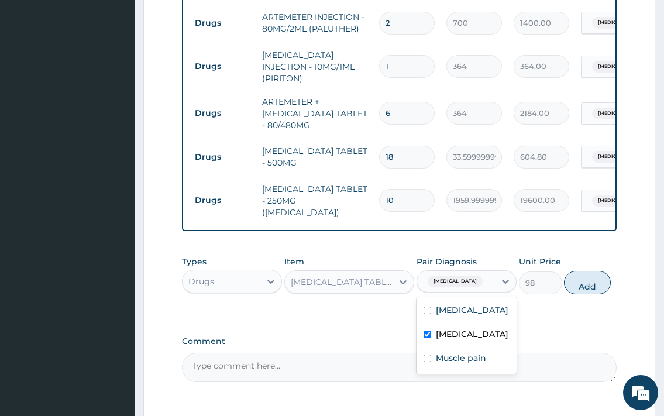
drag, startPoint x: 600, startPoint y: 283, endPoint x: 535, endPoint y: 295, distance: 66.1
click at [600, 283] on button "Add" at bounding box center [587, 282] width 47 height 23
type input "0"
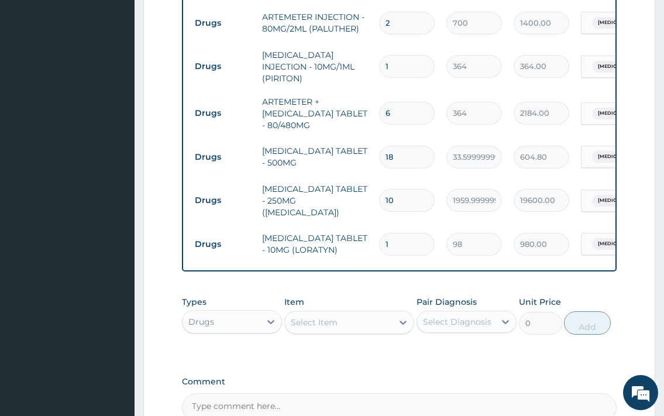
type input "10"
type input "980.00"
type input "10"
click at [354, 319] on div "Select Item" at bounding box center [339, 322] width 108 height 19
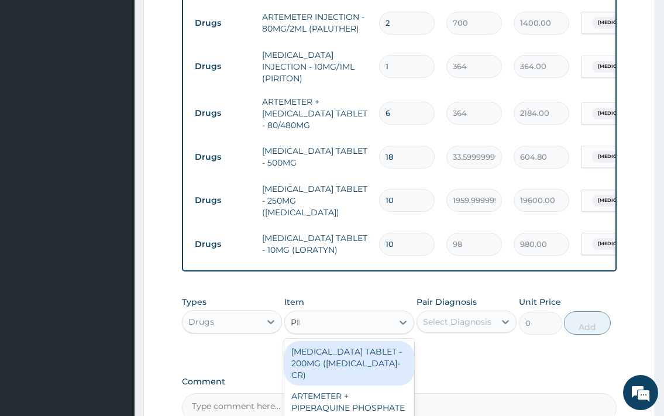
type input "PIRI"
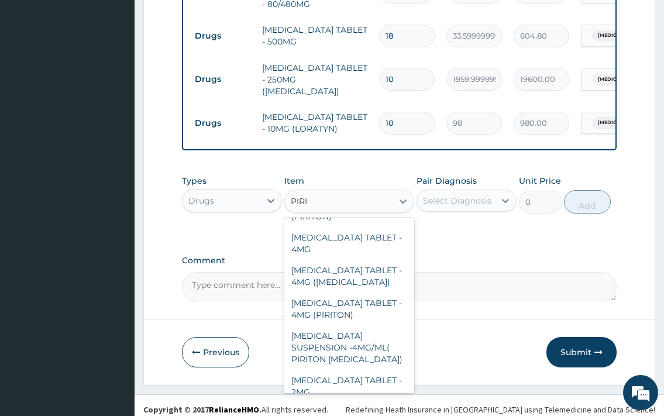
scroll to position [159, 0]
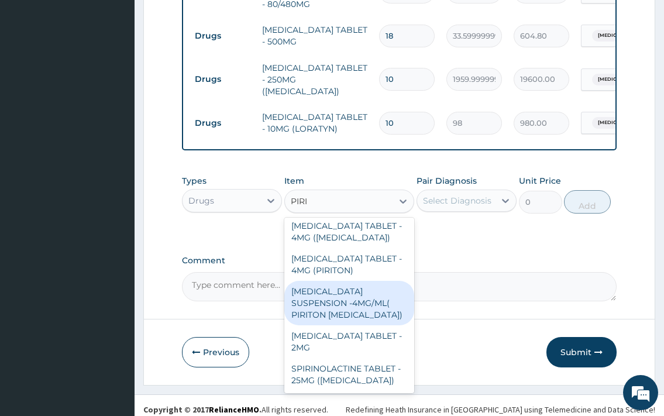
drag, startPoint x: 354, startPoint y: 310, endPoint x: 385, endPoint y: 269, distance: 51.4
click at [353, 309] on div "[MEDICAL_DATA] SUSPENSION -4MG/ML( PIRITON [MEDICAL_DATA])" at bounding box center [349, 303] width 130 height 44
type input "1372"
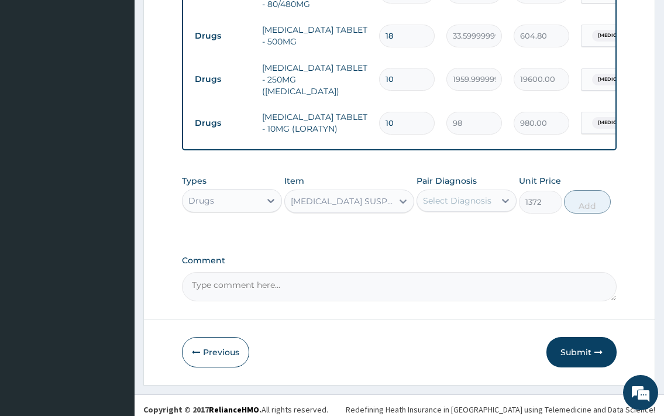
click at [459, 195] on div "Select Diagnosis" at bounding box center [457, 201] width 68 height 12
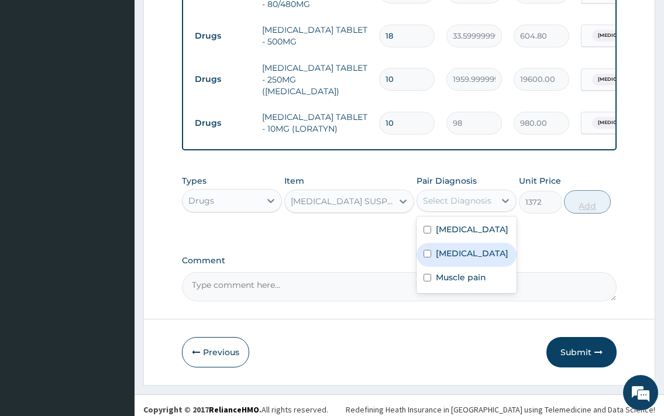
drag, startPoint x: 469, startPoint y: 263, endPoint x: 598, endPoint y: 190, distance: 148.3
click at [471, 259] on label "[MEDICAL_DATA]" at bounding box center [472, 253] width 73 height 12
checkbox input "true"
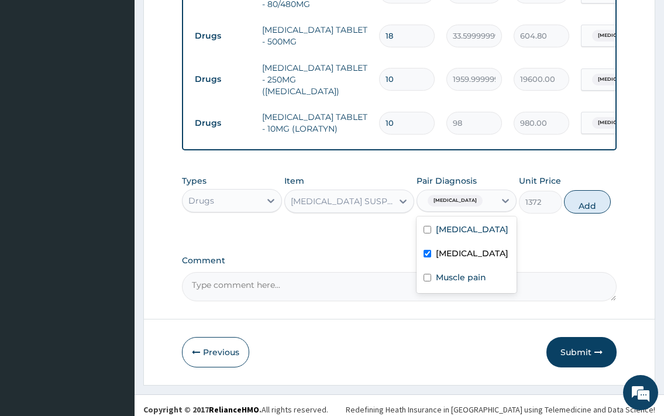
drag, startPoint x: 598, startPoint y: 186, endPoint x: 564, endPoint y: 215, distance: 44.8
click at [598, 190] on button "Add" at bounding box center [587, 201] width 47 height 23
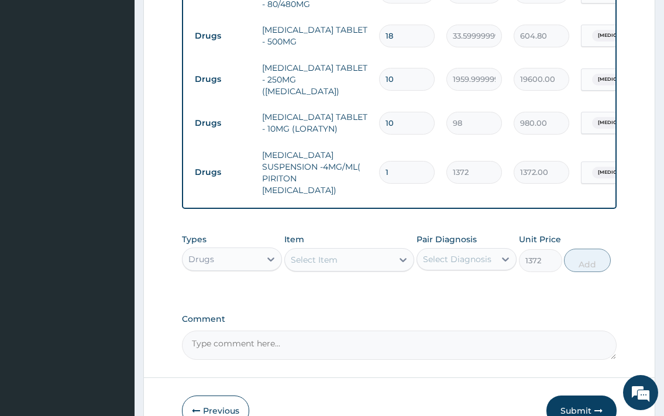
type input "0"
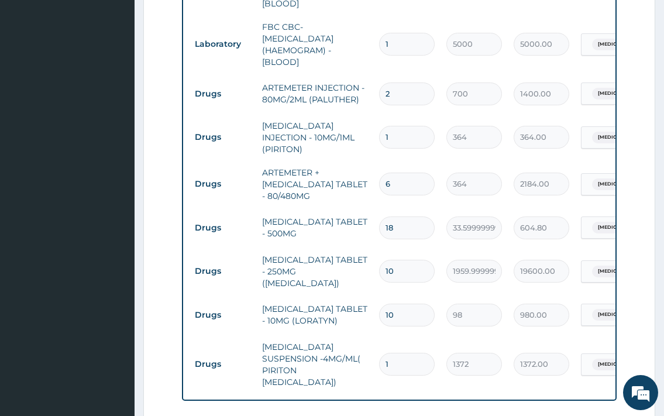
scroll to position [676, 0]
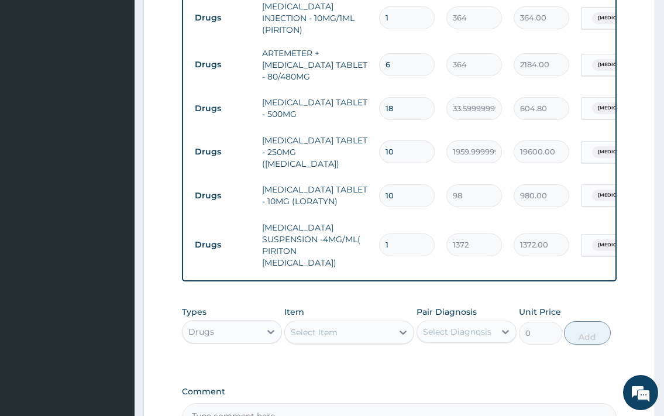
click at [330, 323] on div "Select Item" at bounding box center [339, 332] width 108 height 19
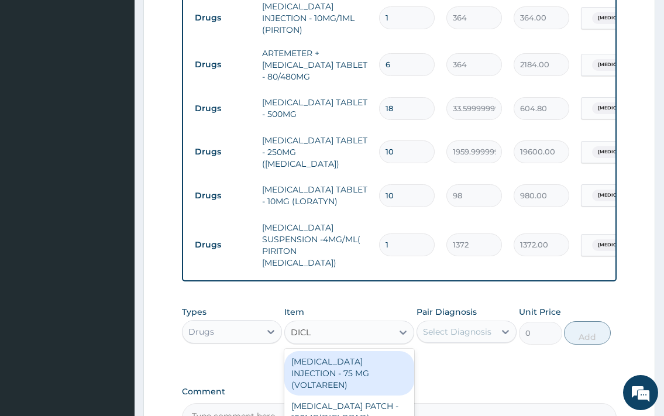
type input "DICLO"
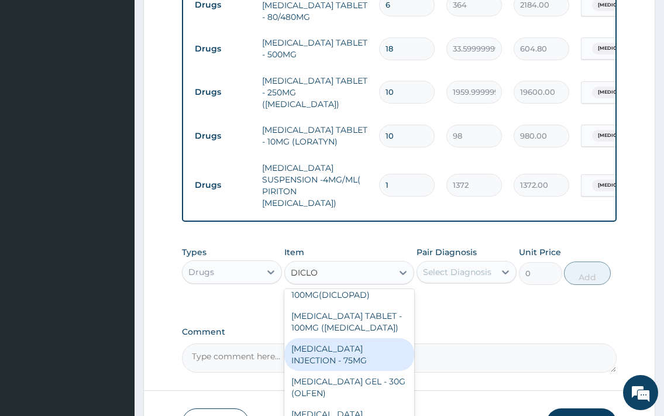
scroll to position [795, 0]
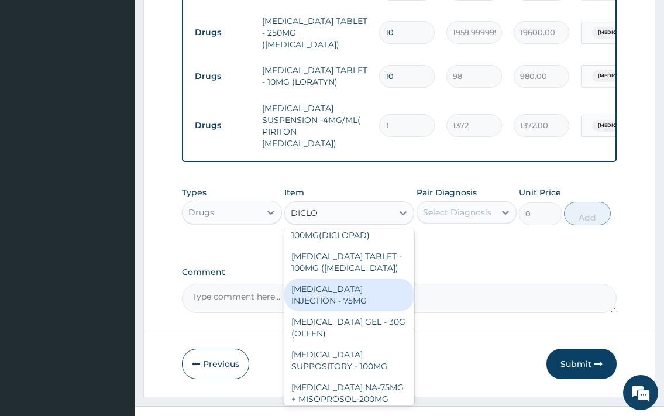
click at [373, 278] on div "[MEDICAL_DATA] INJECTION - 75MG" at bounding box center [349, 294] width 130 height 33
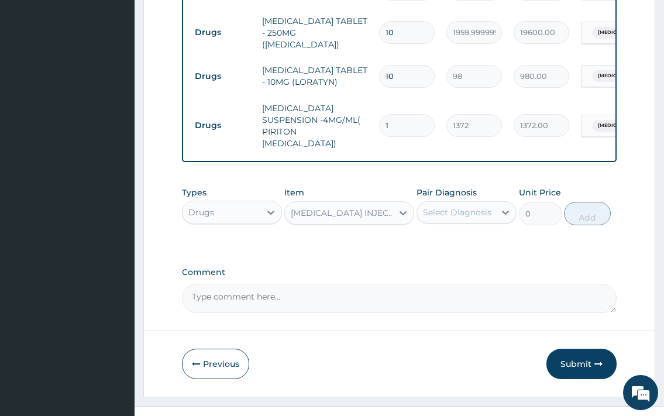
type input "420"
click at [465, 203] on div "Select Diagnosis" at bounding box center [456, 212] width 78 height 19
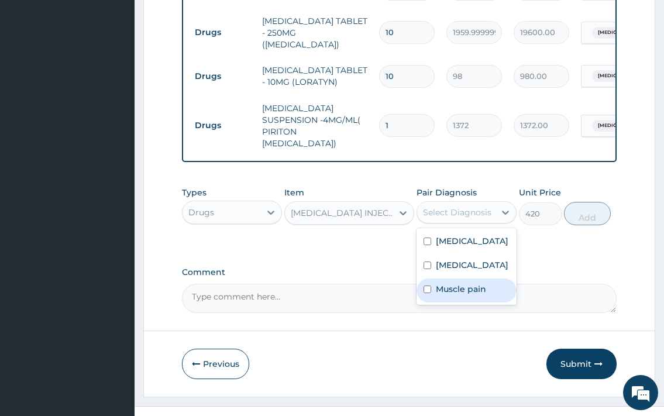
drag, startPoint x: 473, startPoint y: 293, endPoint x: 483, endPoint y: 277, distance: 18.9
click at [474, 292] on label "Muscle pain" at bounding box center [461, 289] width 50 height 12
checkbox input "true"
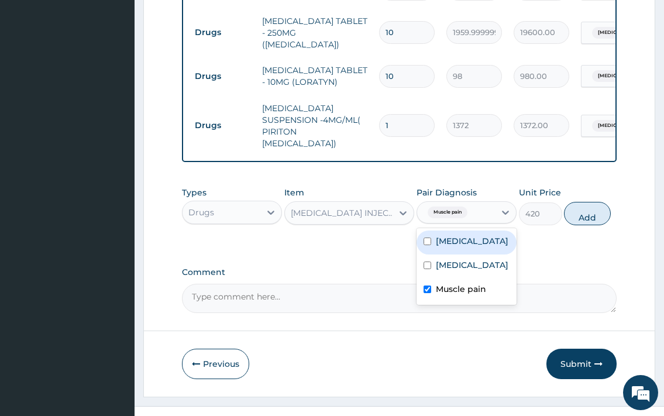
click at [577, 202] on button "Add" at bounding box center [587, 213] width 47 height 23
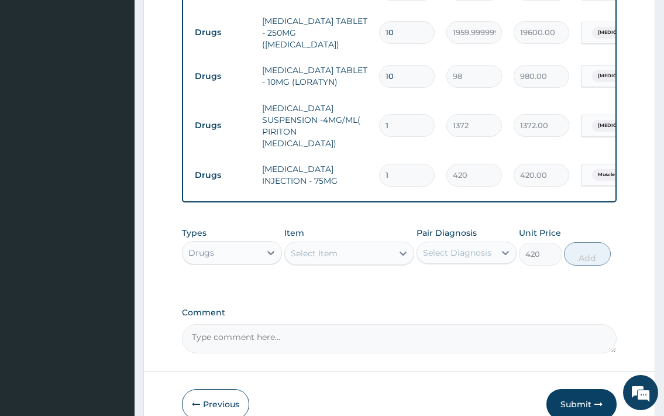
type input "0"
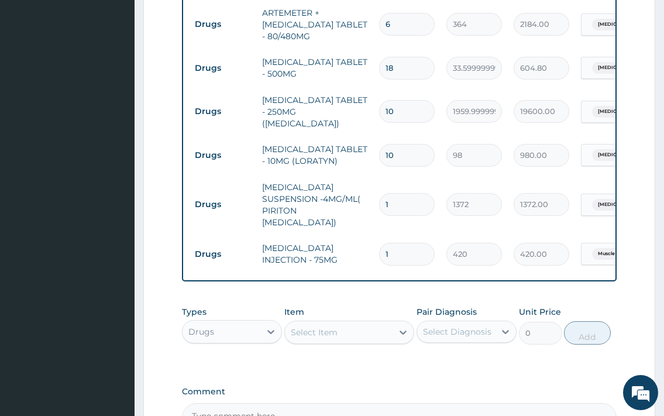
scroll to position [836, 0]
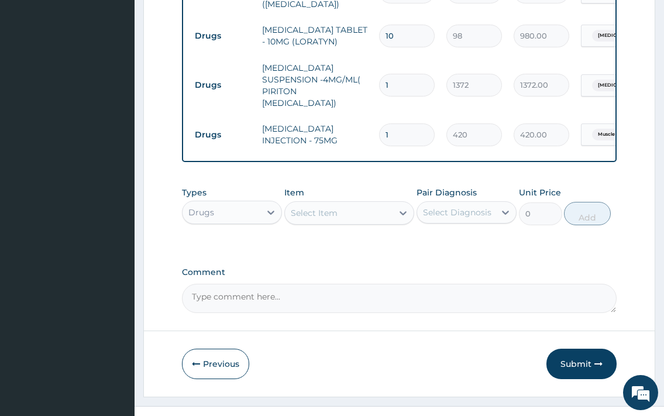
click at [579, 349] on button "Submit" at bounding box center [581, 364] width 70 height 30
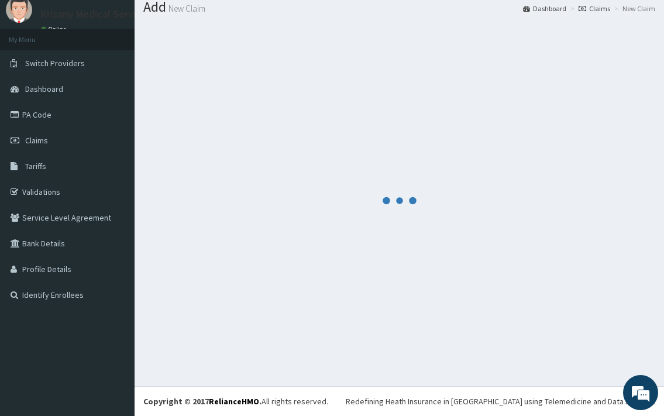
scroll to position [39, 0]
